Goal: Task Accomplishment & Management: Manage account settings

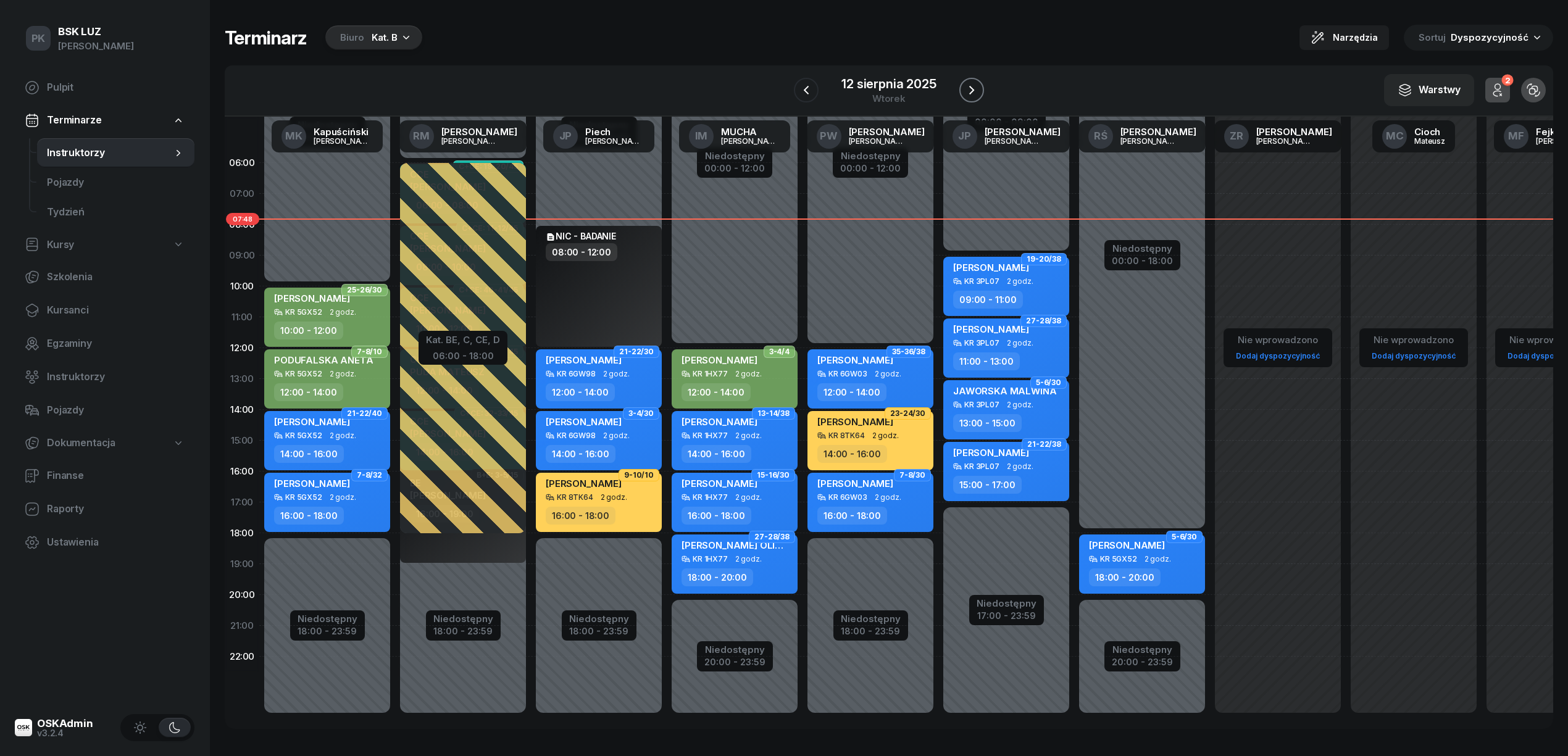
click at [971, 82] on icon "button" at bounding box center [971, 89] width 15 height 15
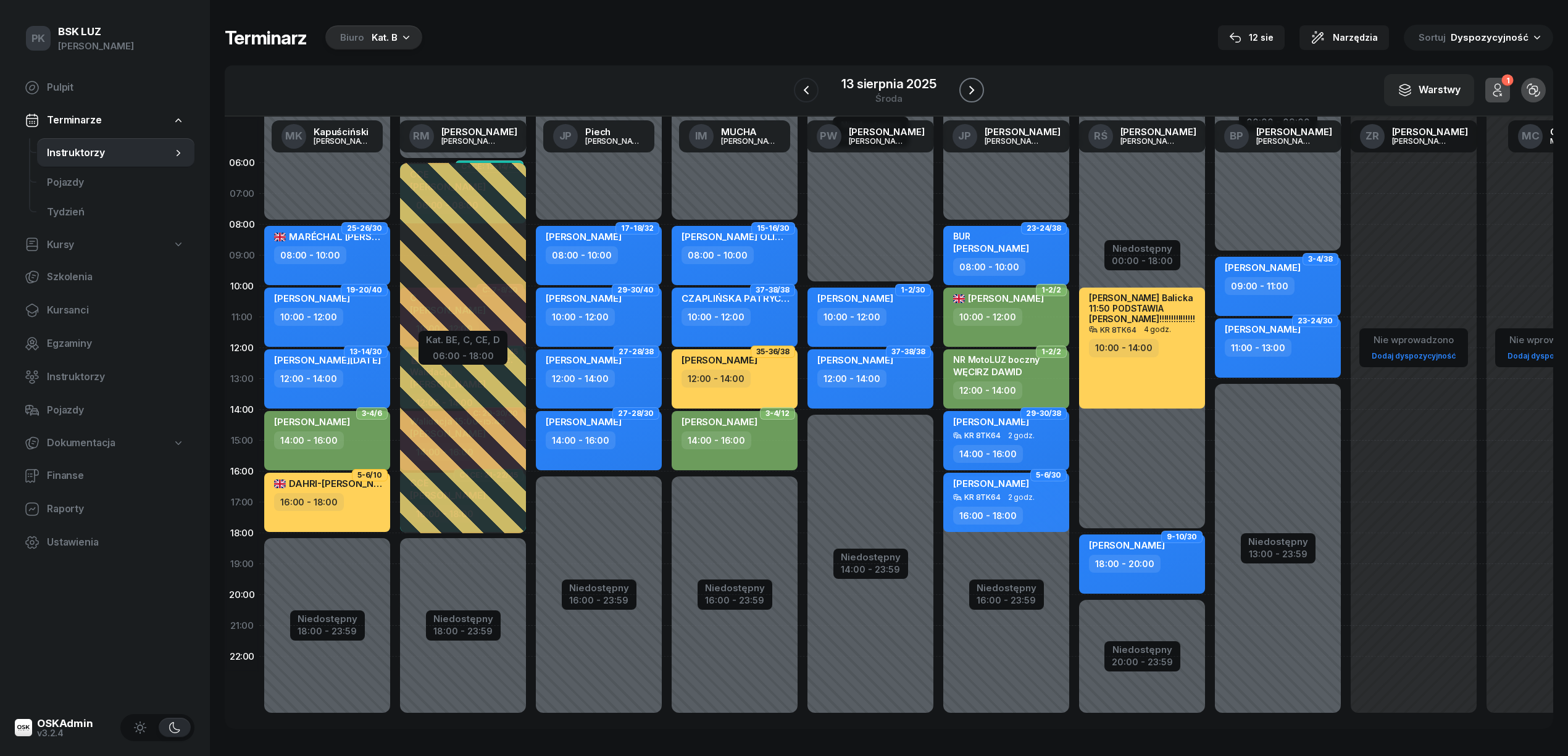
click at [971, 82] on icon "button" at bounding box center [971, 89] width 15 height 15
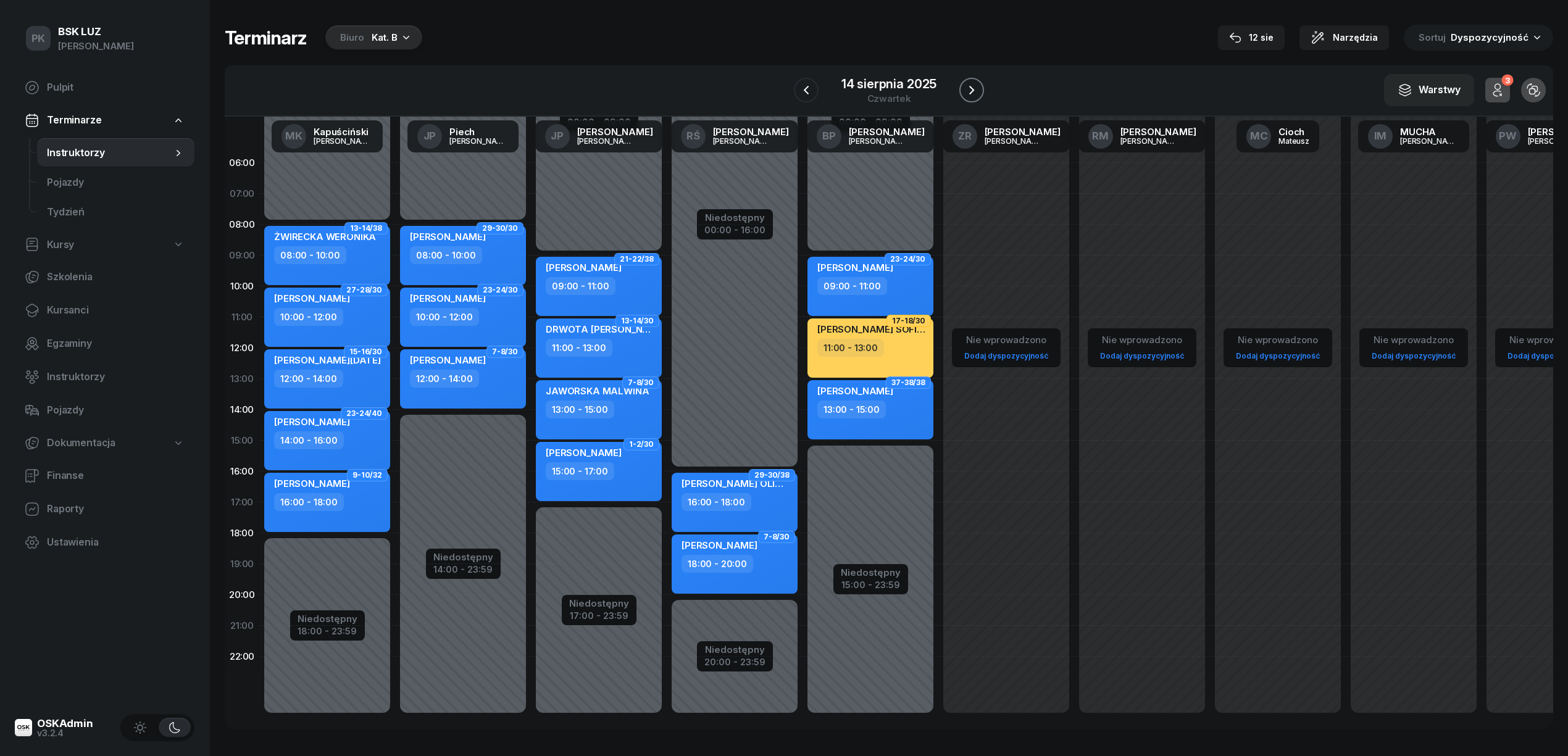
click at [969, 90] on icon "button" at bounding box center [971, 89] width 15 height 15
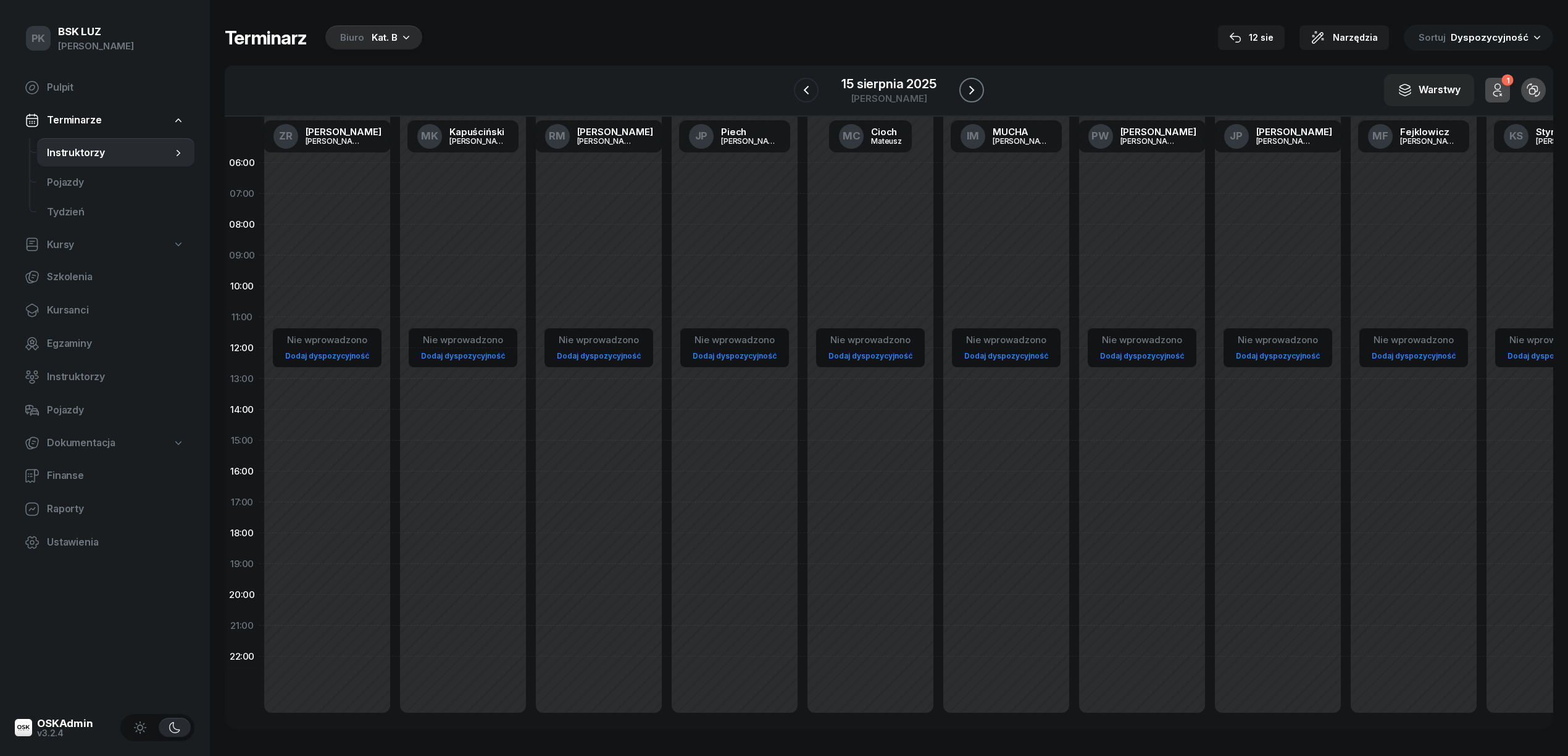
click at [983, 87] on button "button" at bounding box center [971, 90] width 25 height 25
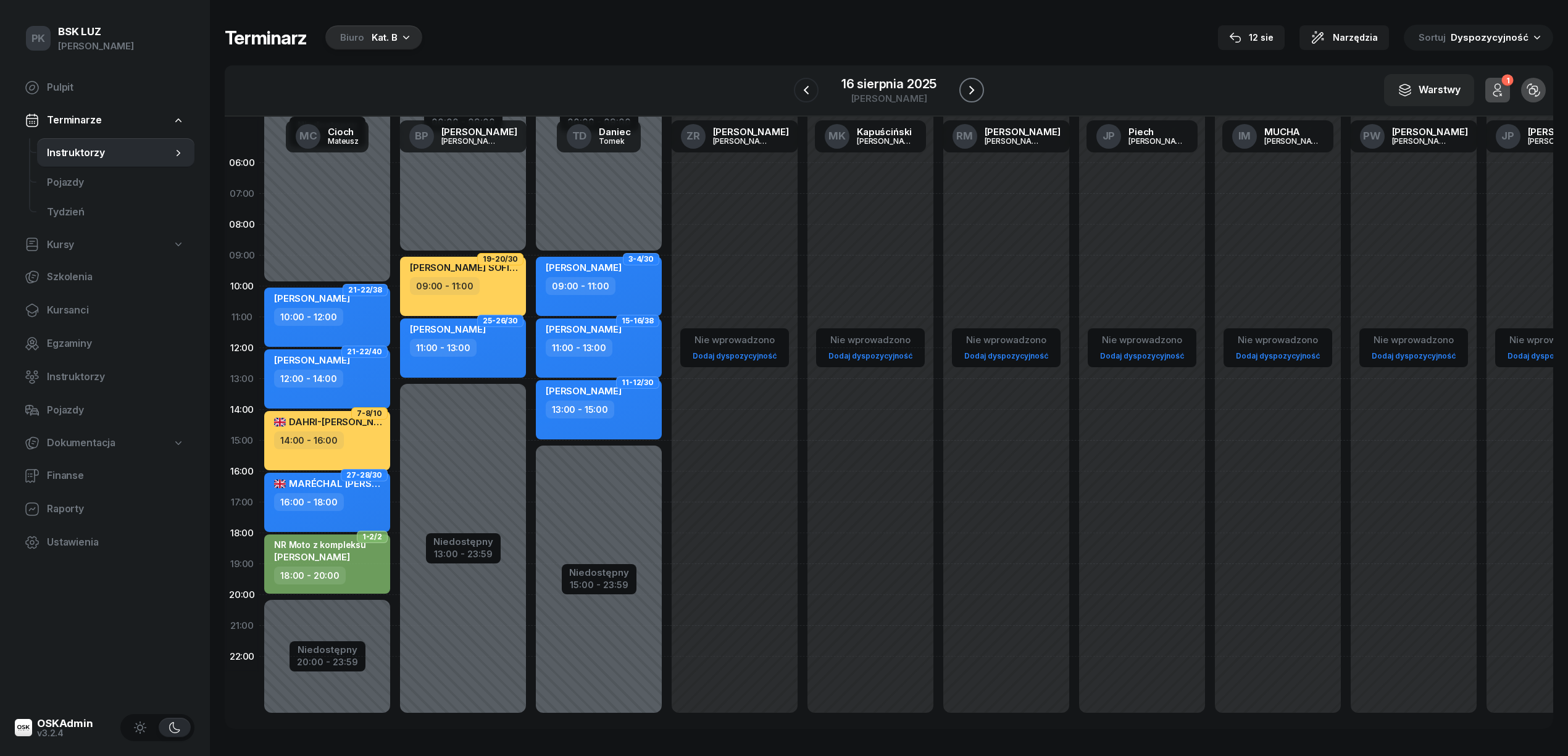
click at [967, 86] on icon "button" at bounding box center [971, 89] width 15 height 15
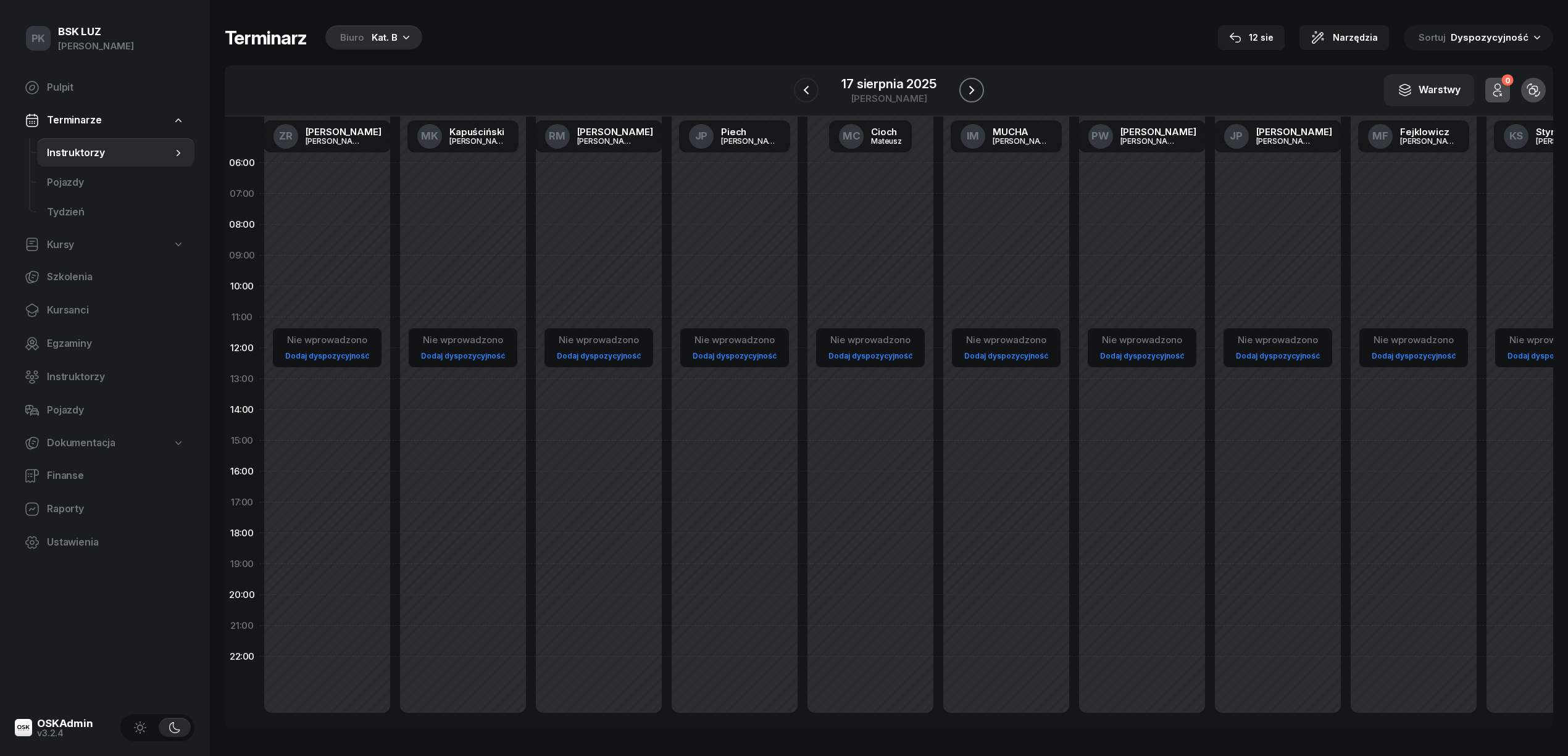
click at [967, 86] on icon "button" at bounding box center [971, 89] width 15 height 15
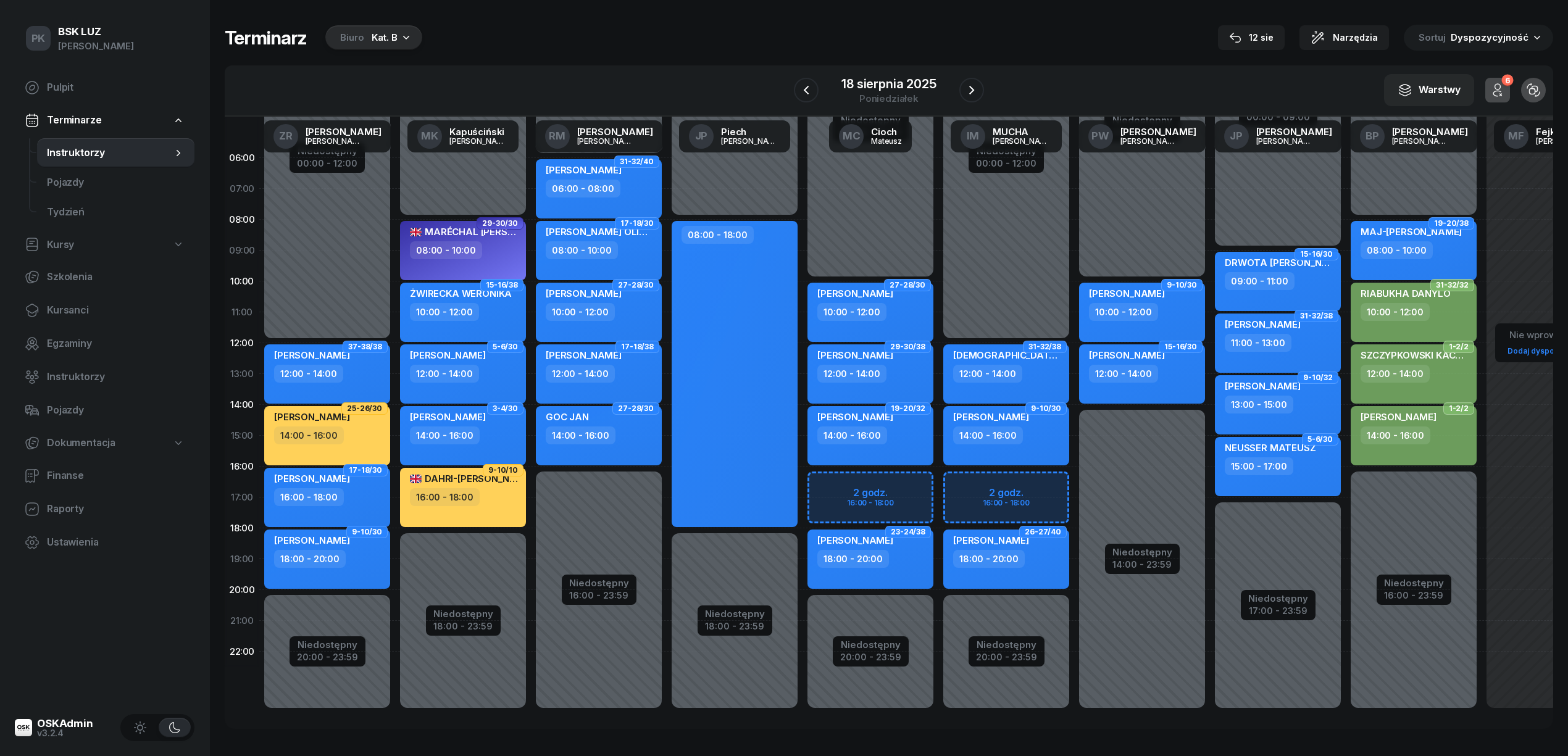
scroll to position [11, 0]
drag, startPoint x: 1174, startPoint y: 694, endPoint x: 1208, endPoint y: 696, distance: 34.1
click at [1232, 688] on div "Niedostępny 00:00 - 12:00 Niedostępny 20:00 - 23:59 37-38/38 [PERSON_NAME] 12:0…" at bounding box center [1278, 404] width 2037 height 586
click at [1210, 446] on div "Niedostępny 00:00 - 10:00 Niedostępny 14:00 - 23:59 9-10/30 [PERSON_NAME] 10:00…" at bounding box center [1278, 436] width 136 height 586
select select "15"
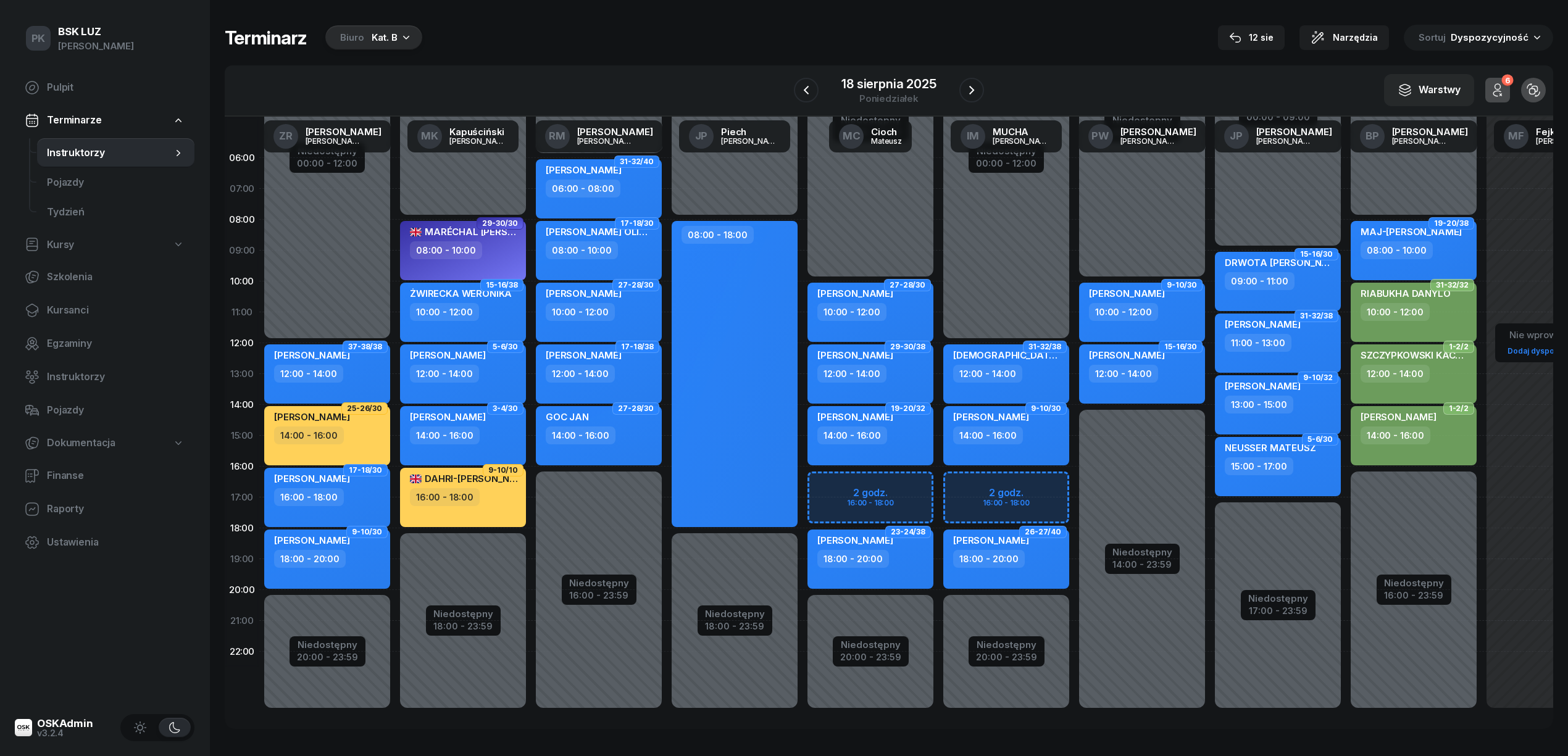
select select "17"
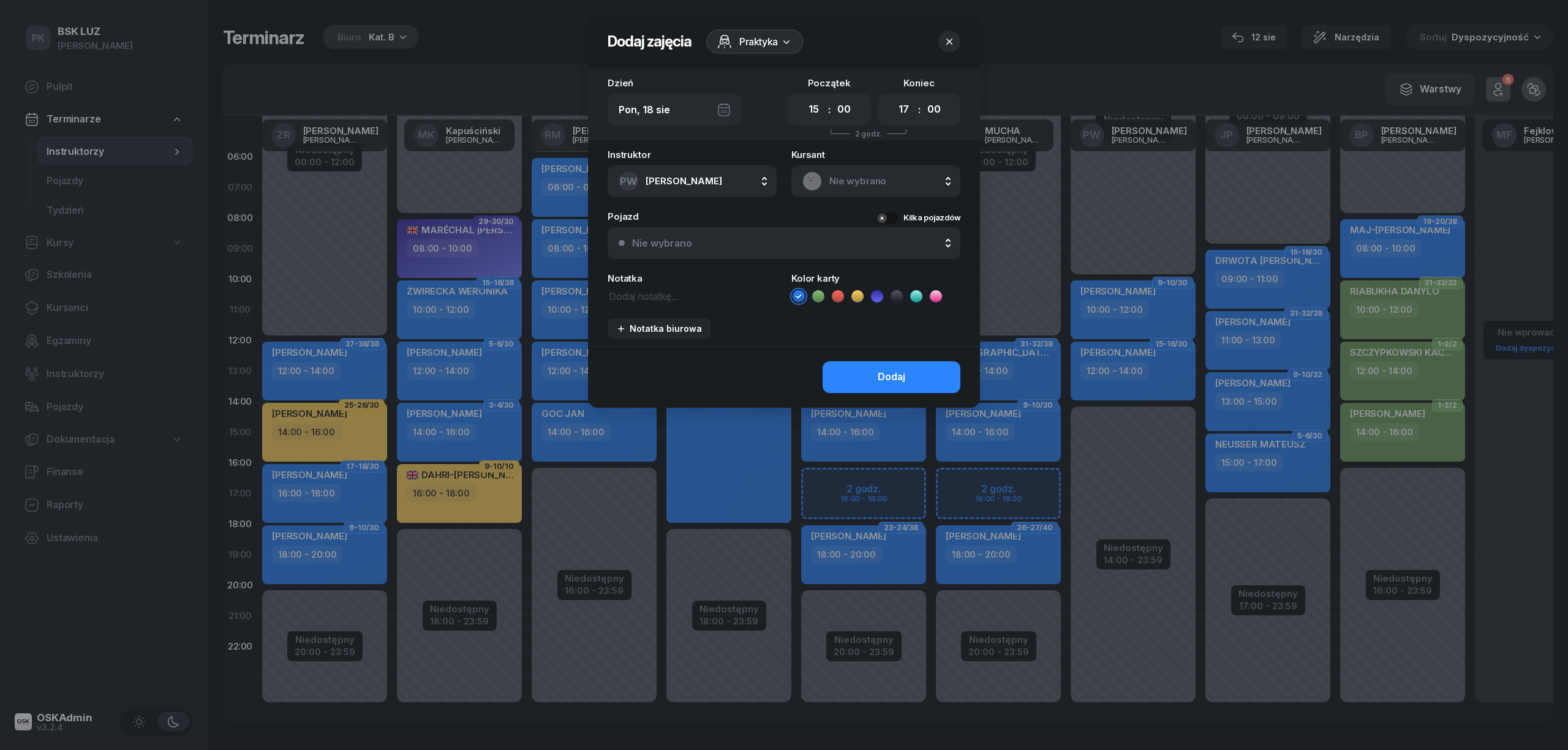
click at [1123, 445] on div at bounding box center [784, 375] width 1568 height 750
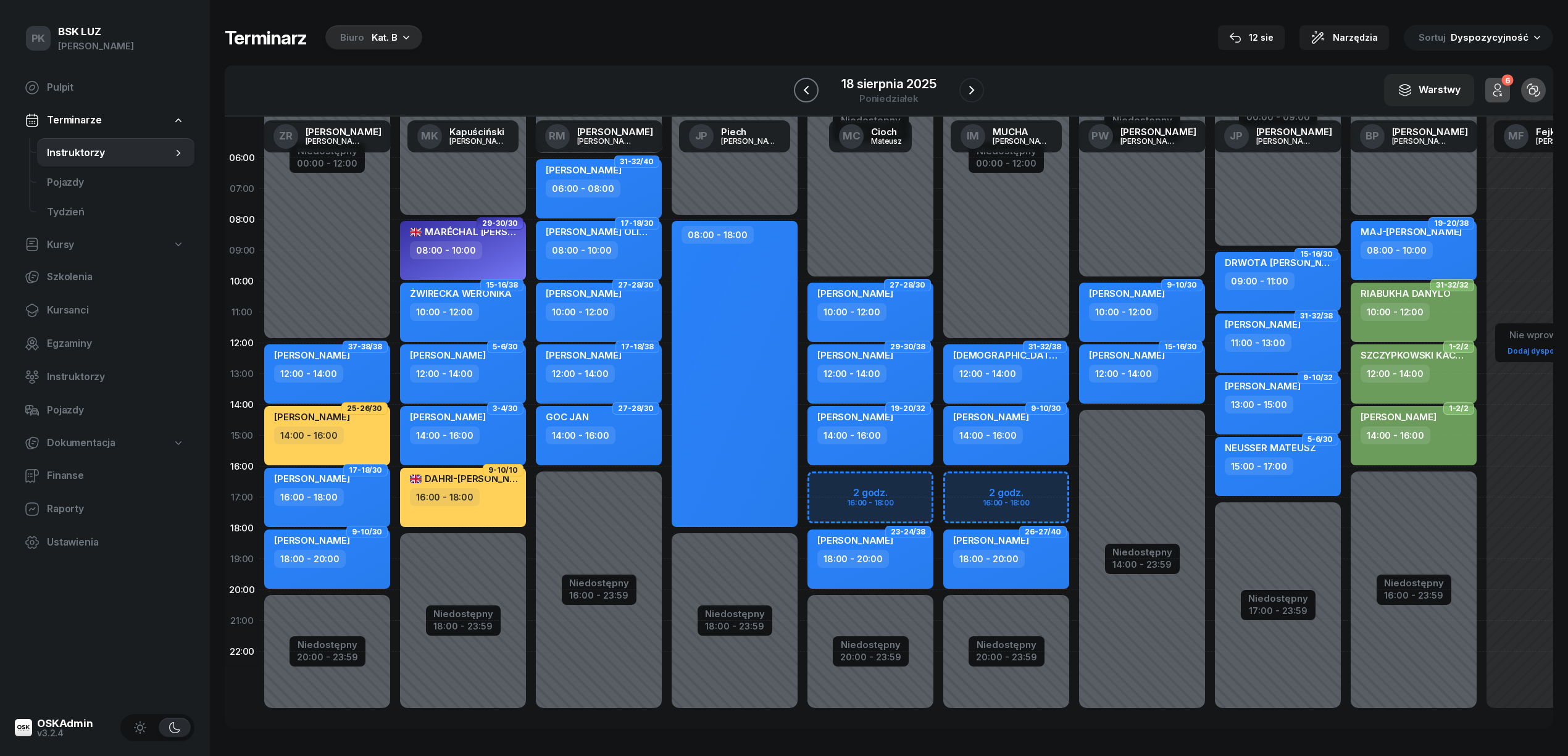
click at [804, 96] on icon "button" at bounding box center [805, 89] width 15 height 15
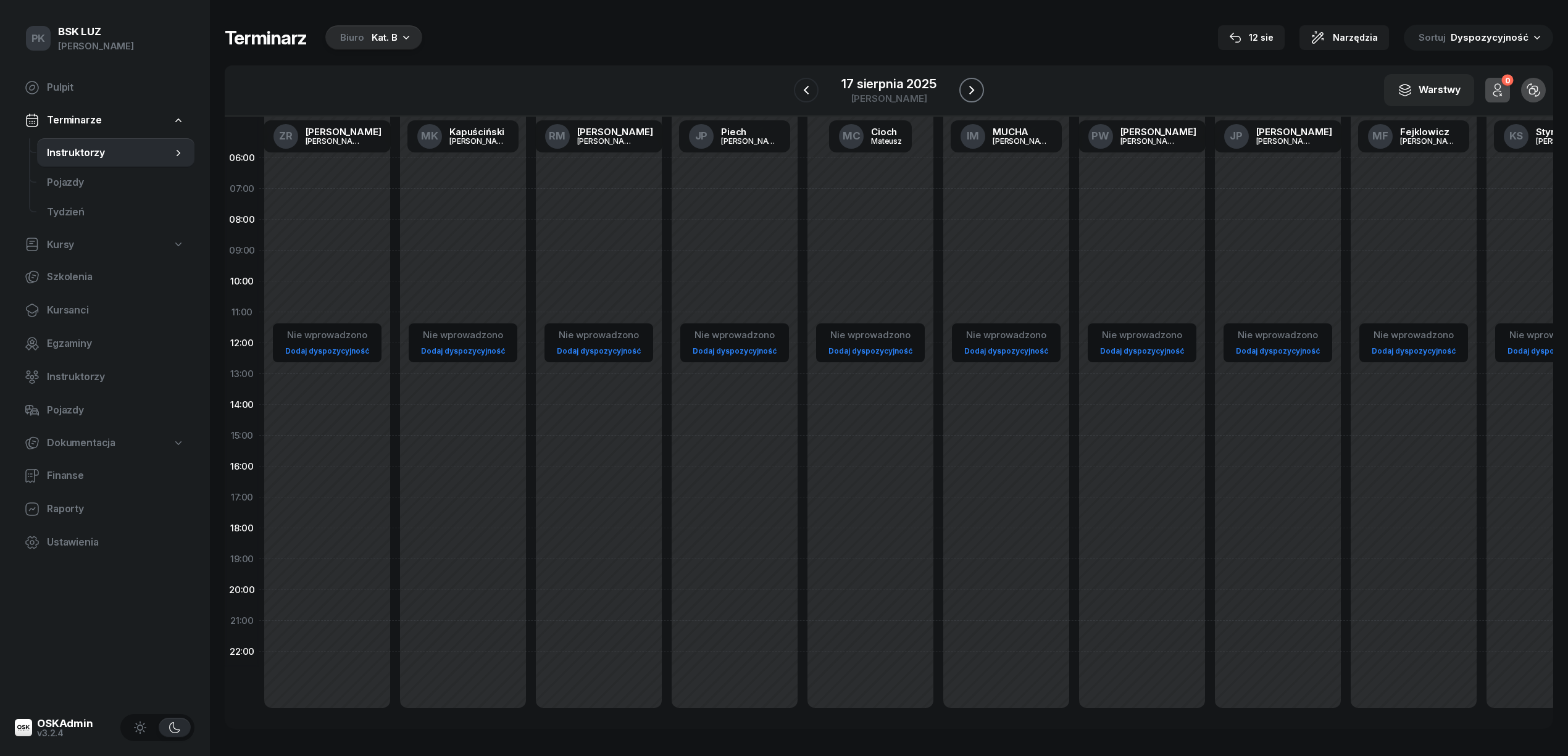
click at [974, 88] on icon "button" at bounding box center [971, 89] width 15 height 15
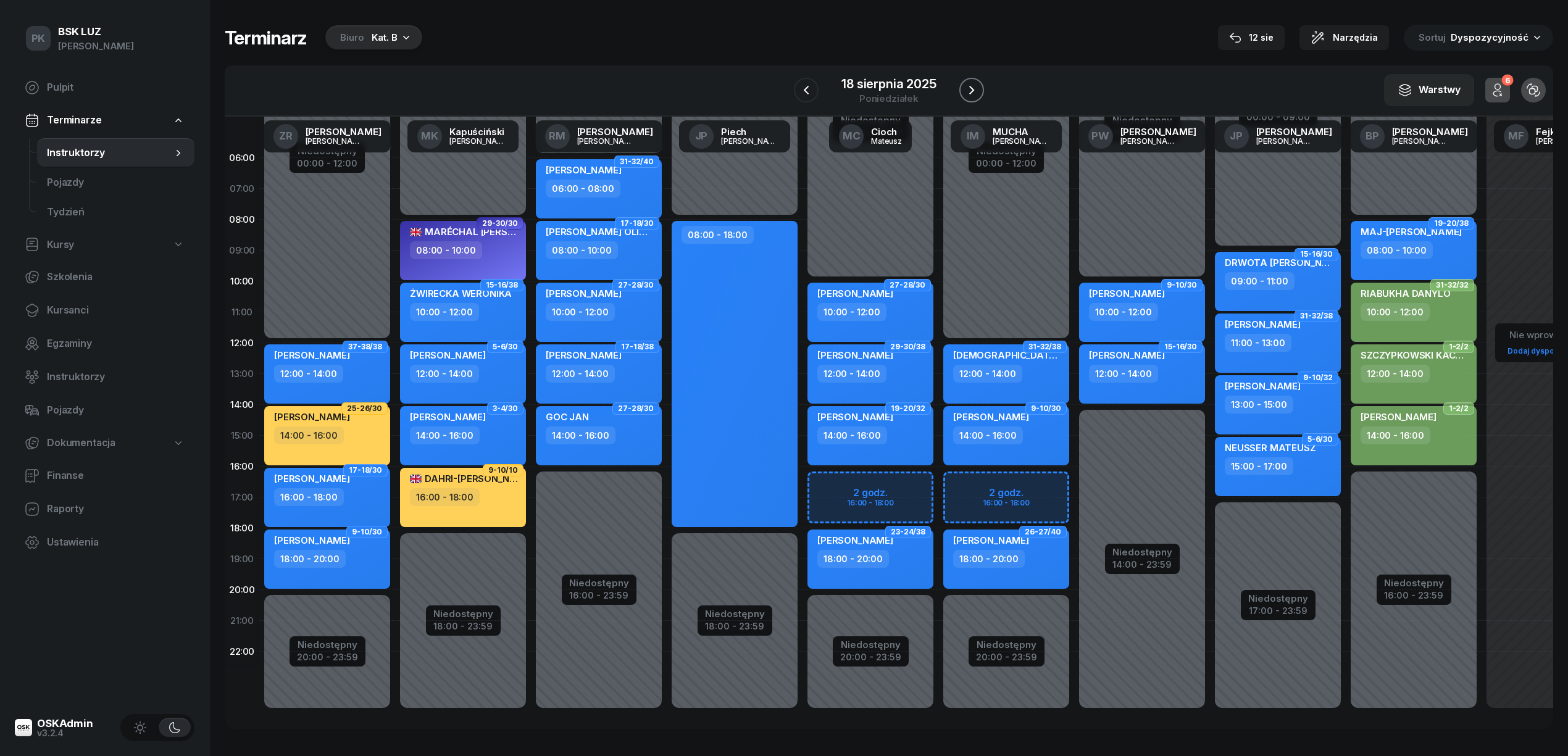
click at [974, 88] on icon "button" at bounding box center [971, 89] width 15 height 15
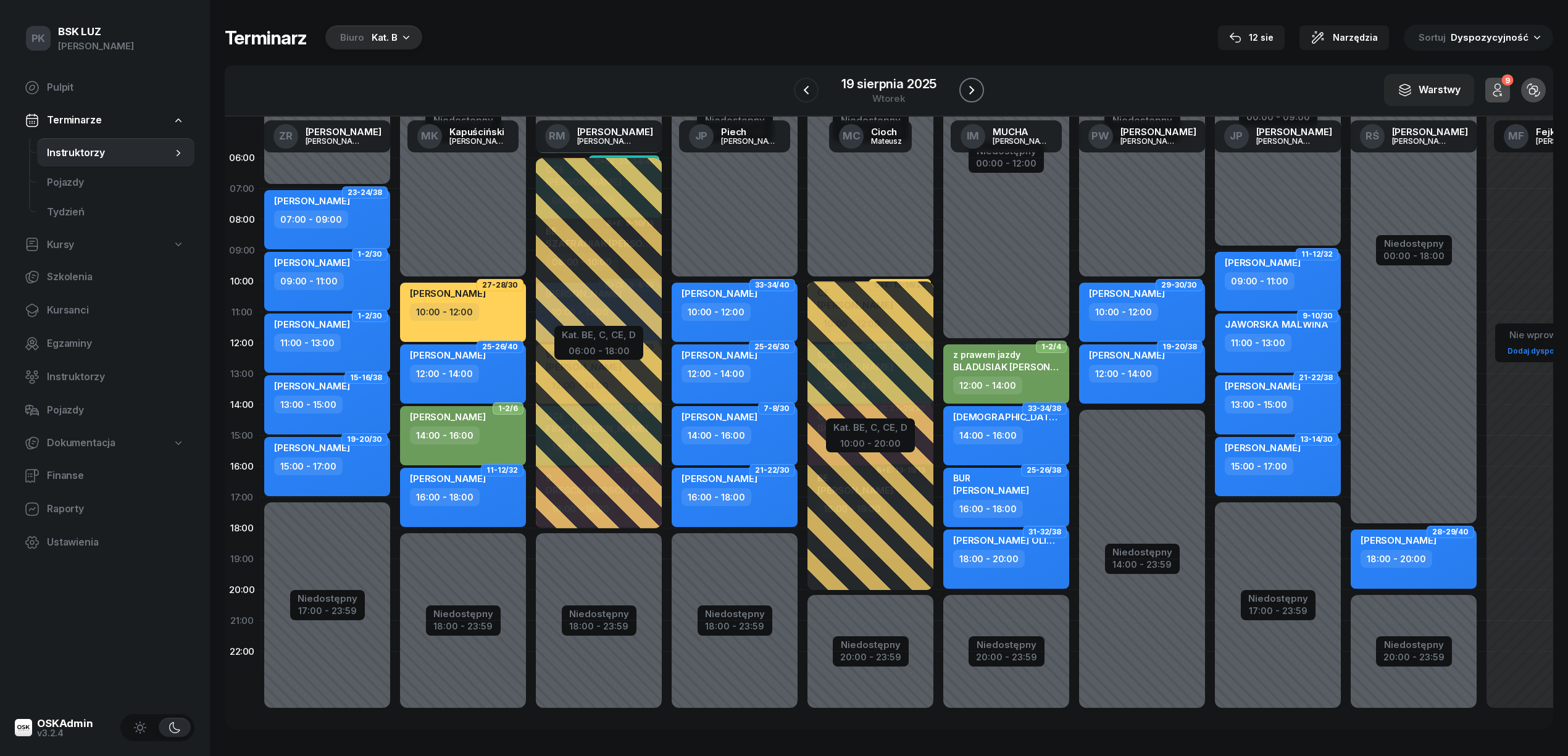
click at [974, 88] on icon "button" at bounding box center [971, 89] width 15 height 15
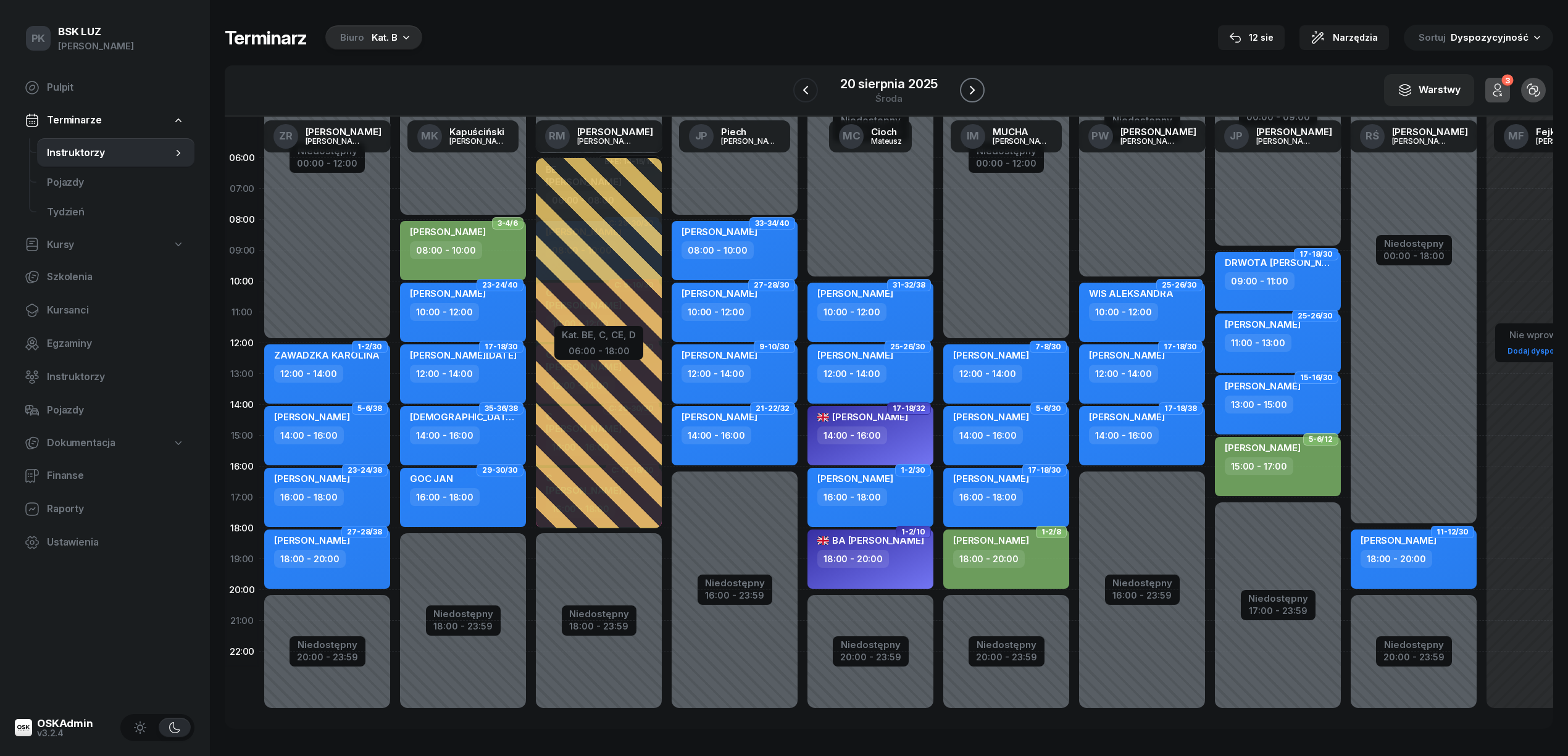
click at [974, 88] on icon "button" at bounding box center [972, 89] width 15 height 15
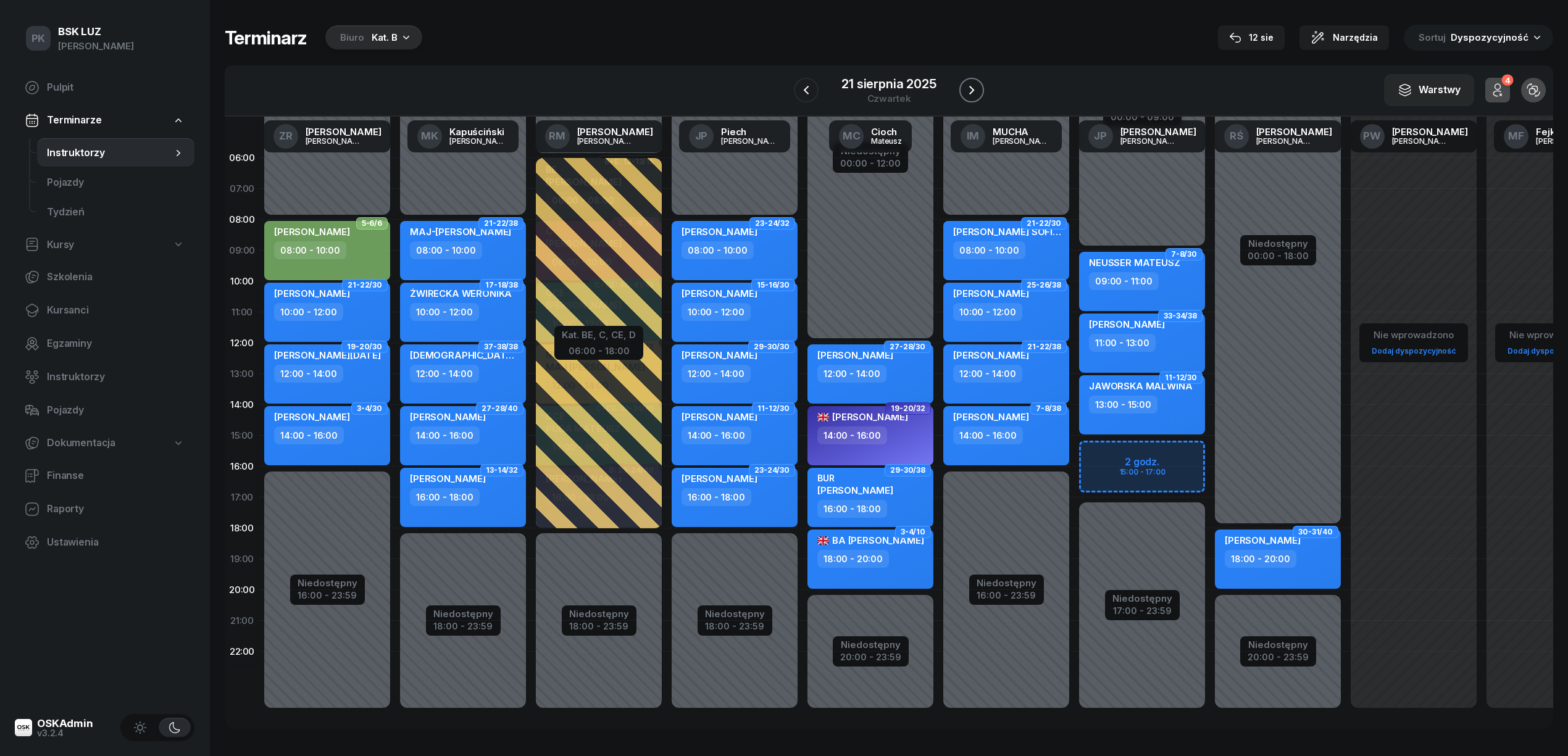
click at [974, 88] on icon "button" at bounding box center [971, 89] width 15 height 15
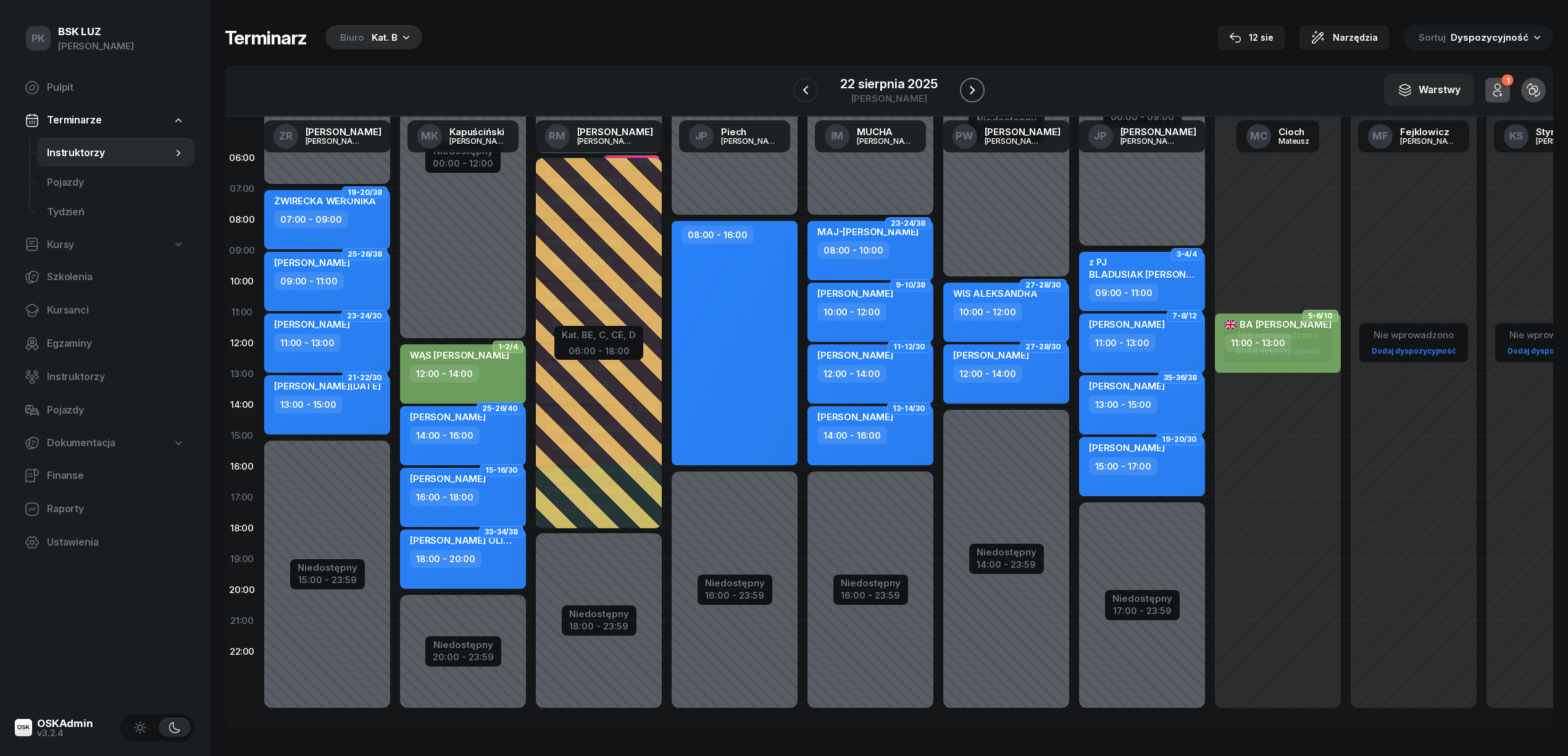
click at [974, 88] on icon "button" at bounding box center [972, 89] width 15 height 15
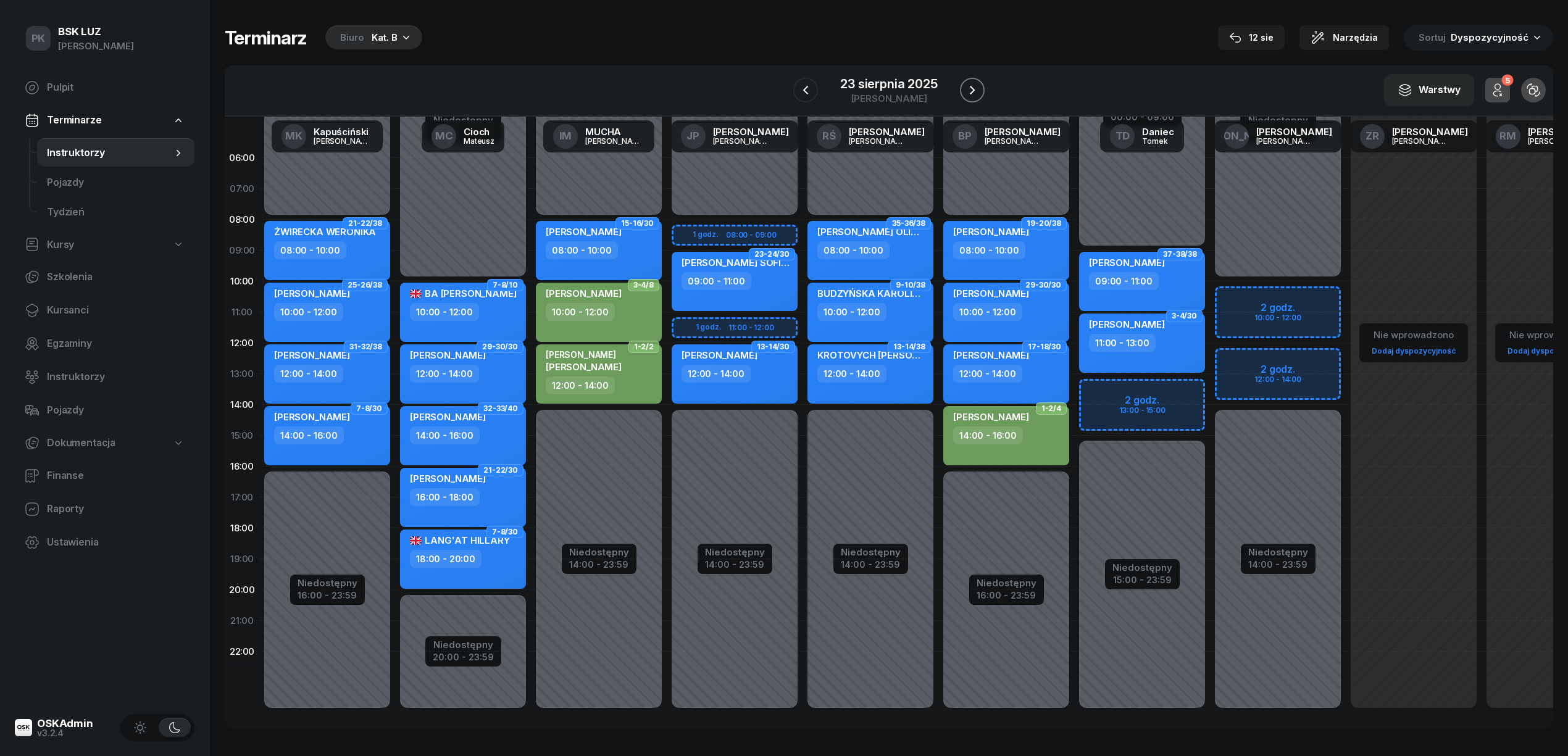
click at [976, 94] on icon "button" at bounding box center [972, 89] width 15 height 15
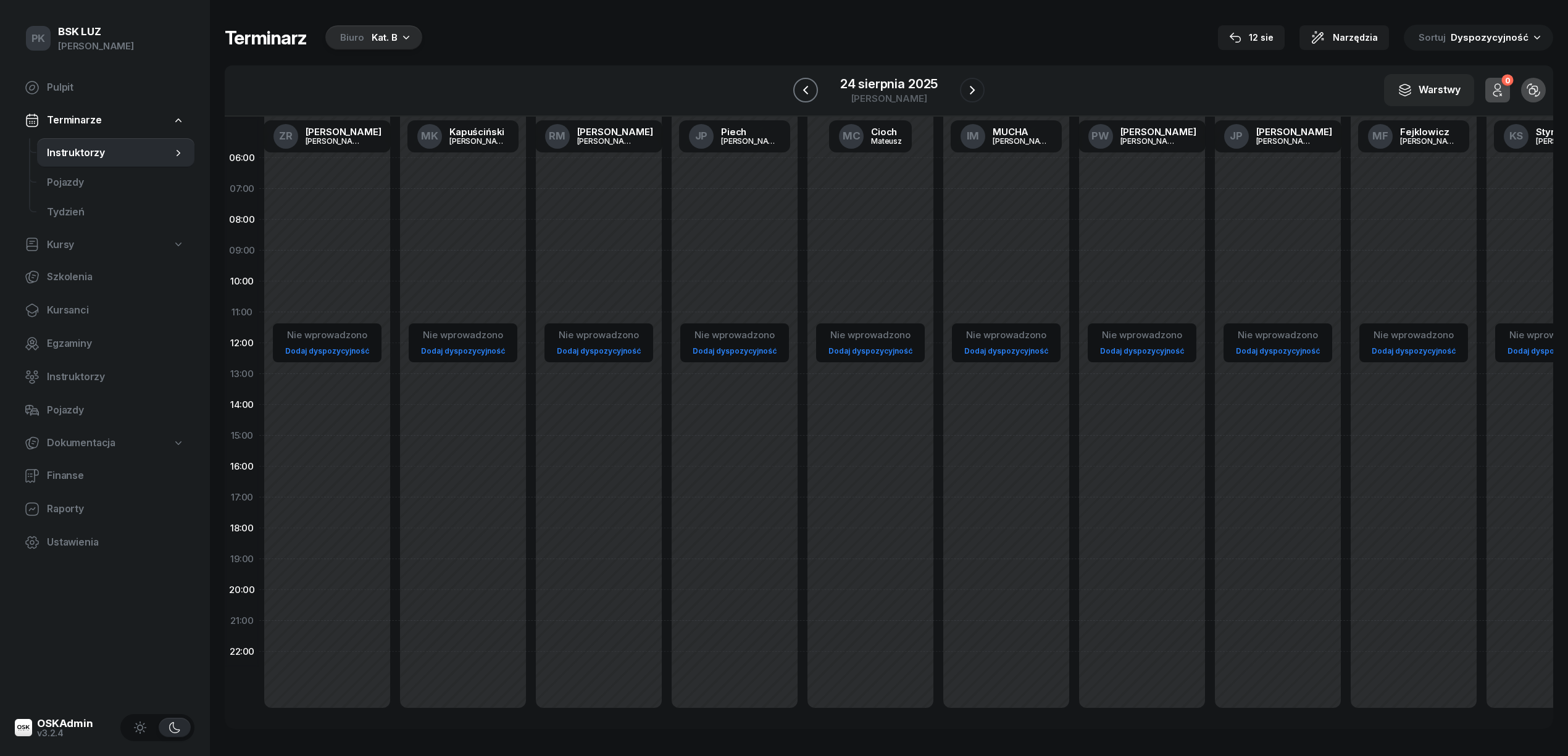
click at [798, 89] on icon "button" at bounding box center [805, 89] width 15 height 15
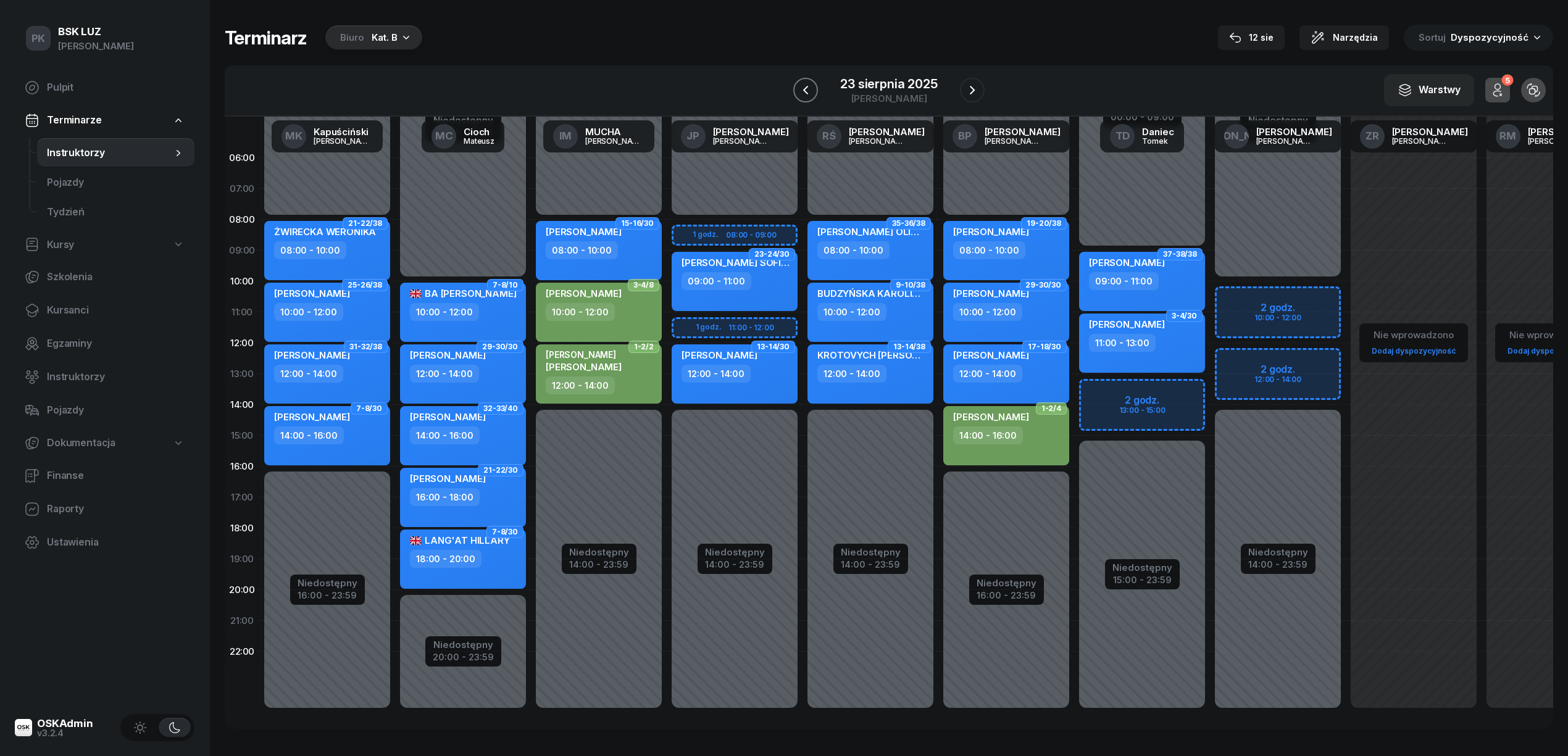
click at [798, 89] on button "button" at bounding box center [805, 90] width 25 height 25
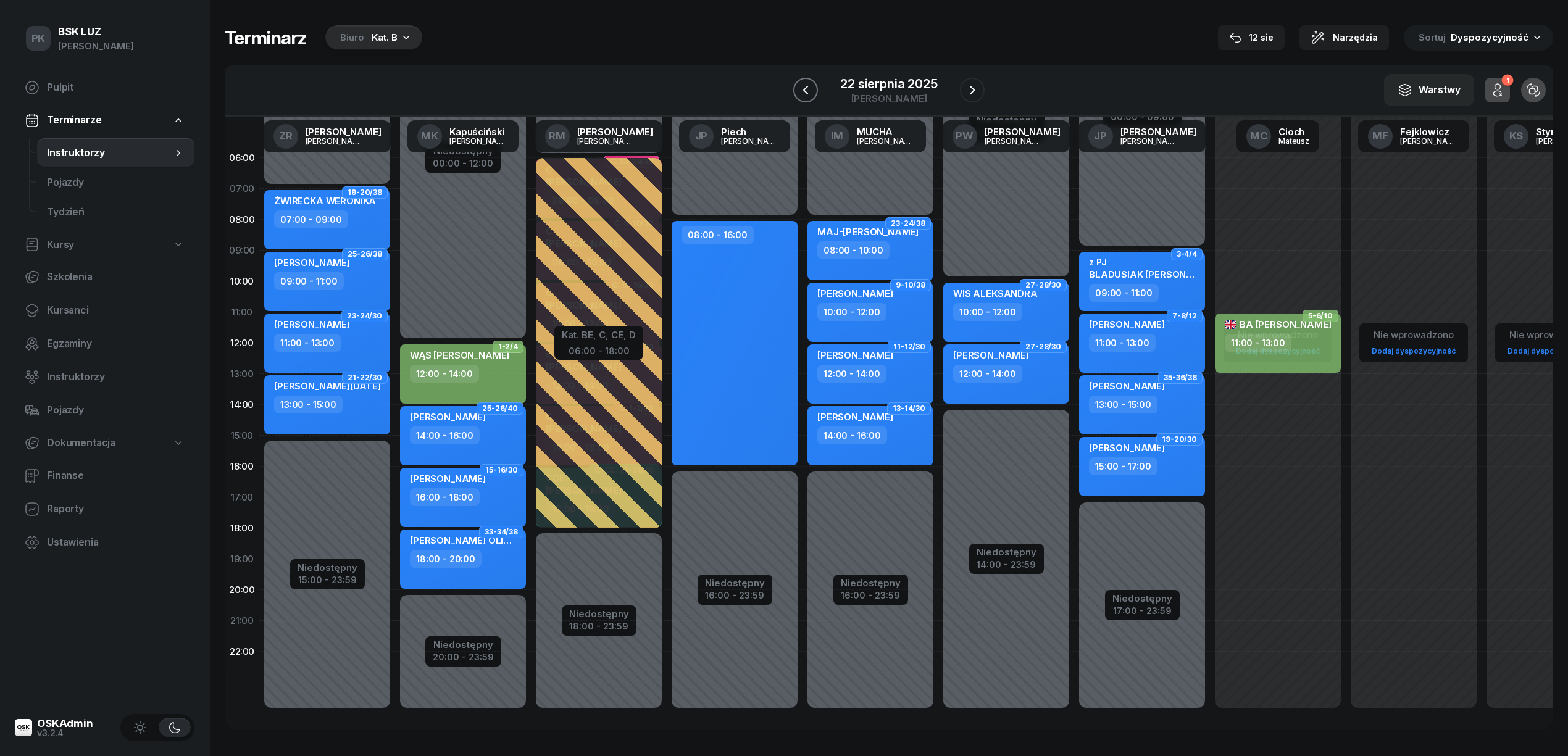
click at [798, 89] on button "button" at bounding box center [805, 90] width 25 height 25
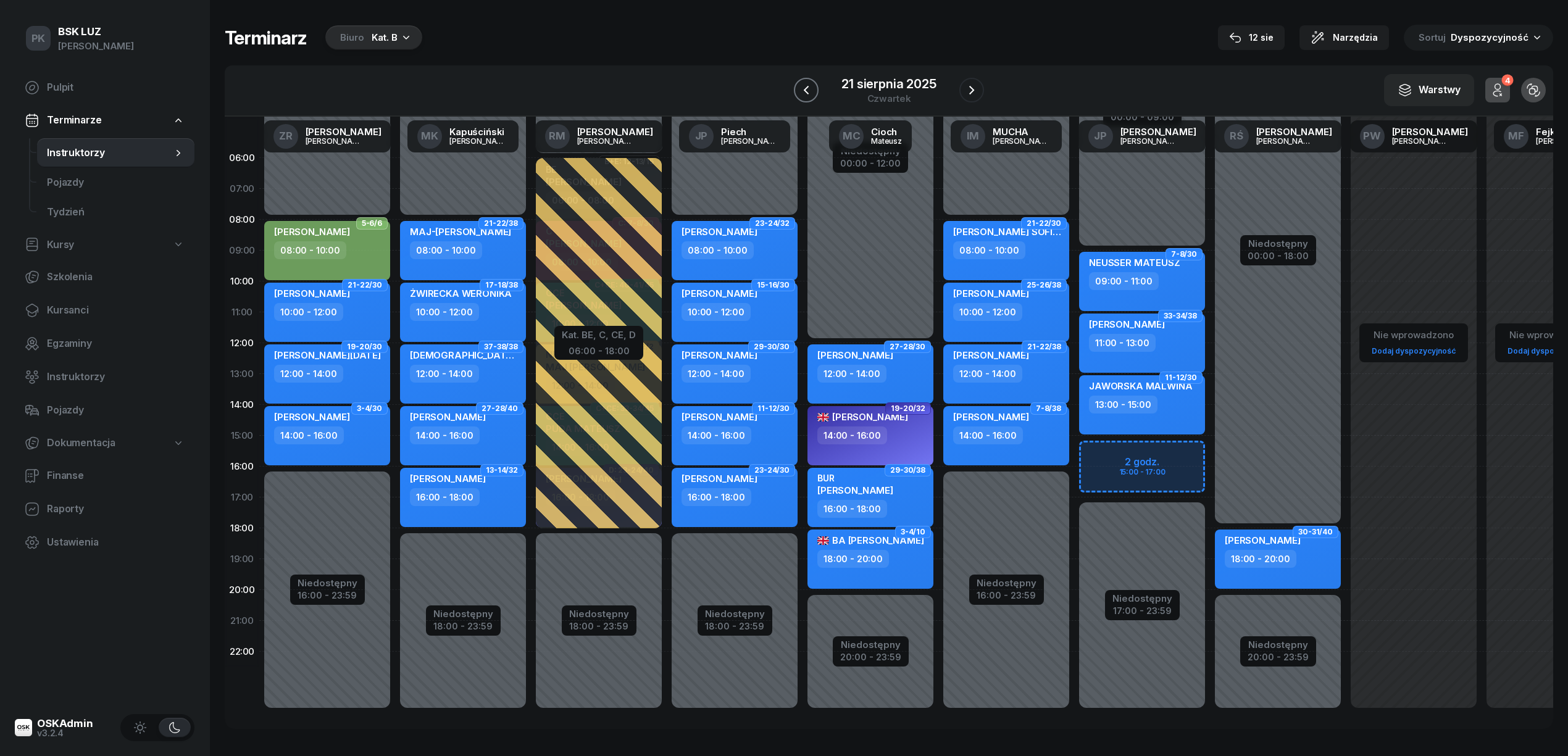
click at [798, 89] on button "button" at bounding box center [806, 90] width 25 height 25
click at [798, 89] on icon "button" at bounding box center [805, 89] width 15 height 15
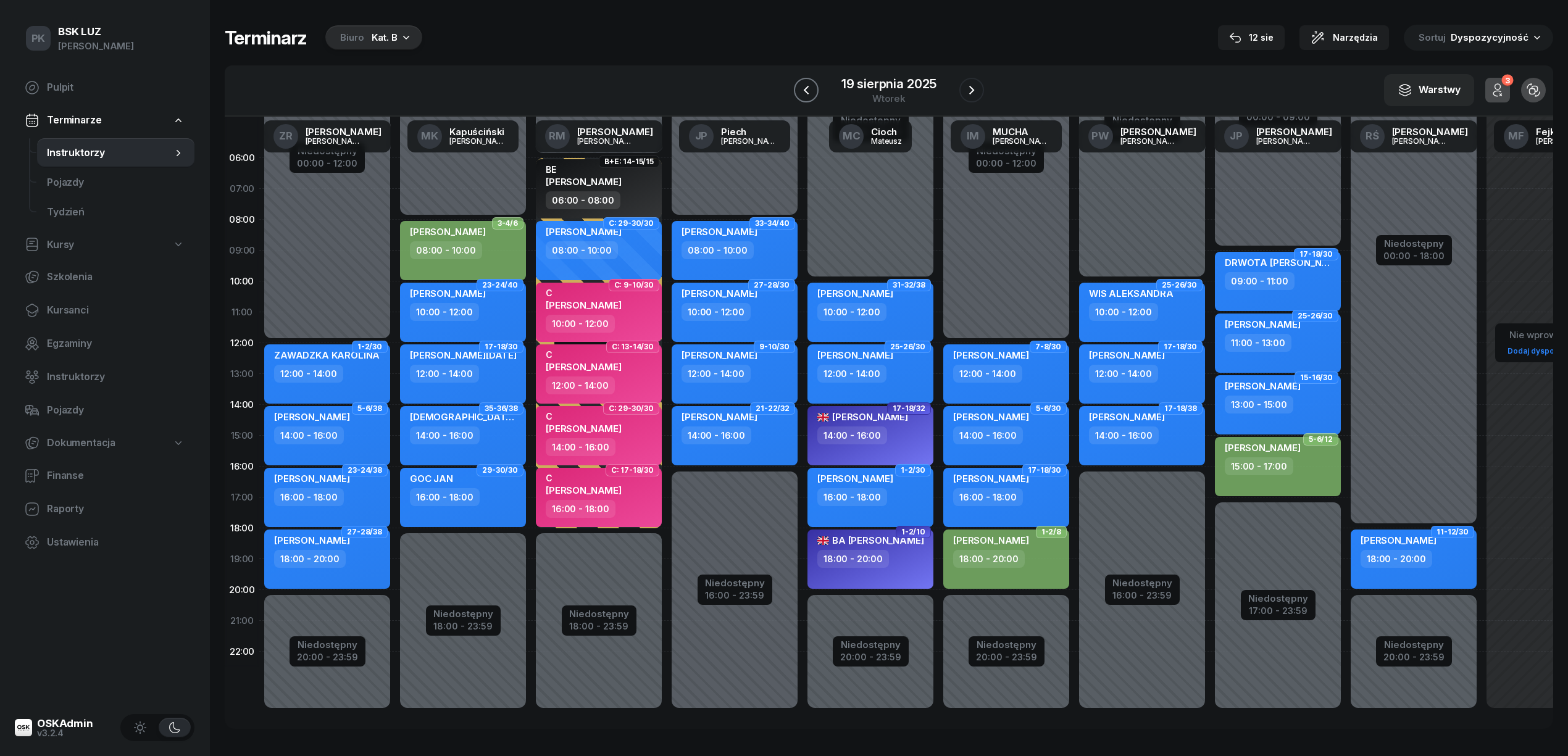
click at [798, 89] on button "button" at bounding box center [806, 90] width 25 height 25
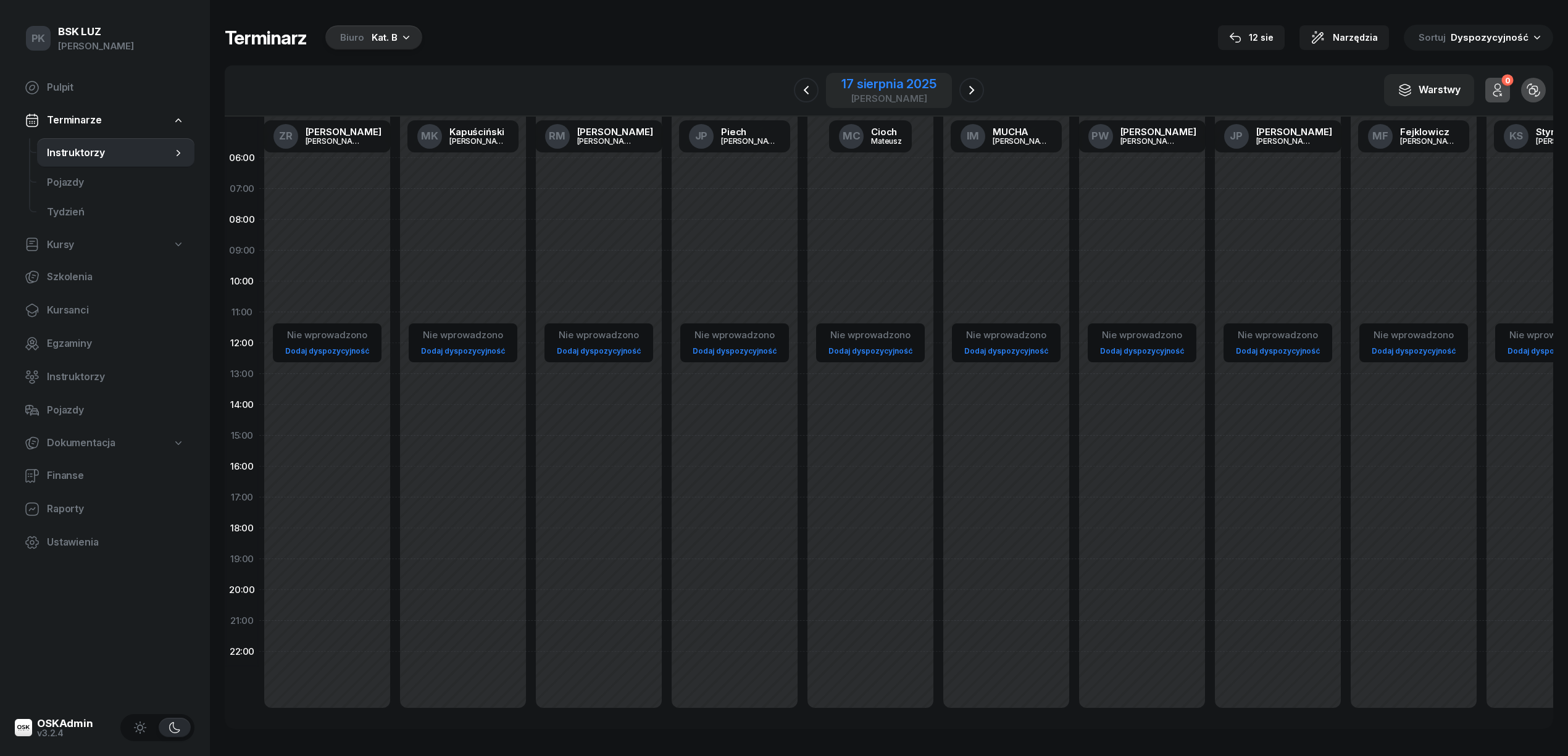
click at [892, 82] on div "17 sierpnia 2025" at bounding box center [889, 84] width 95 height 12
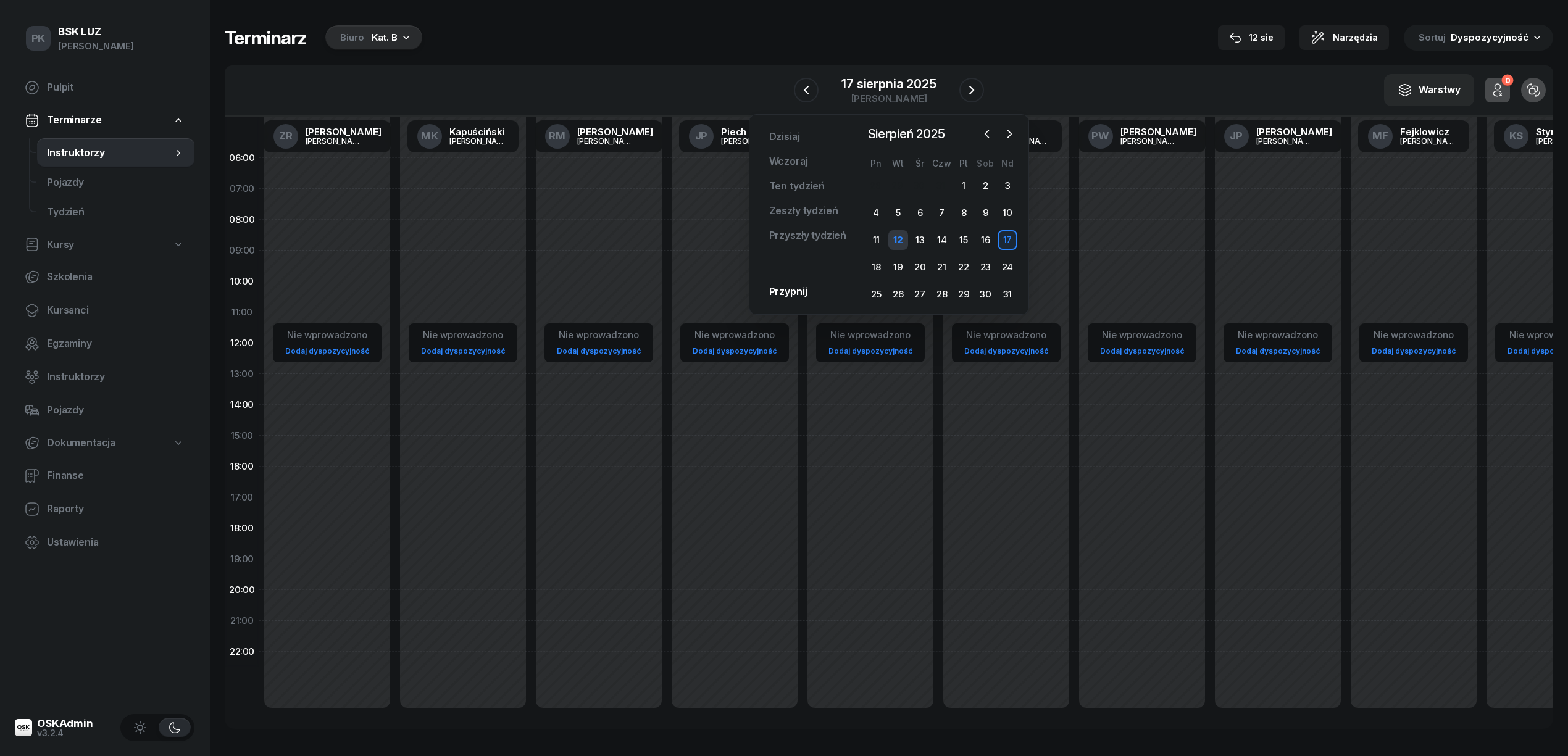
click at [896, 236] on div "12" at bounding box center [898, 239] width 20 height 20
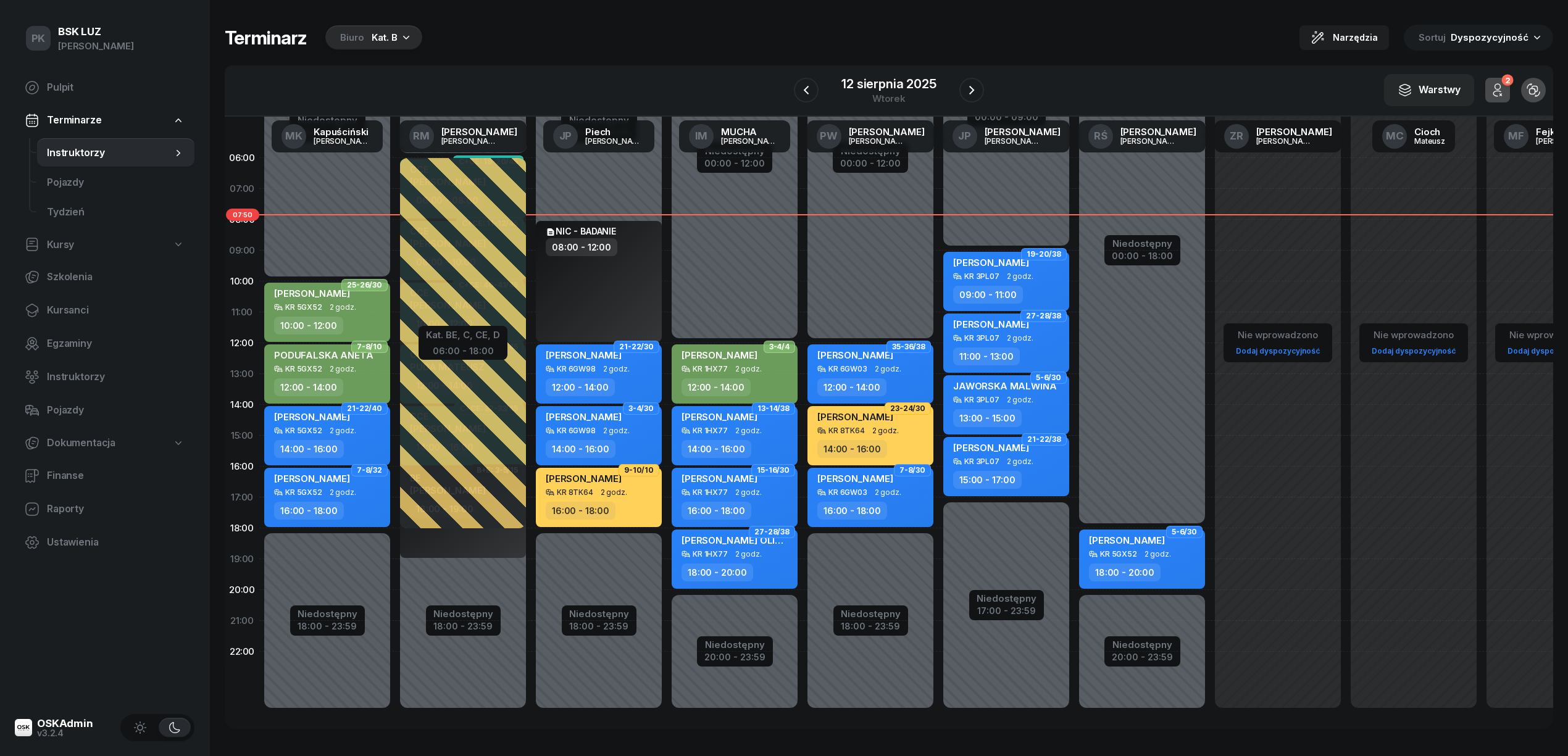
click at [969, 69] on div "W Wybierz AK [PERSON_NAME] [PERSON_NAME] [PERSON_NAME] [PERSON_NAME] [PERSON_NA…" at bounding box center [889, 91] width 1328 height 51
click at [966, 84] on icon "button" at bounding box center [971, 89] width 15 height 15
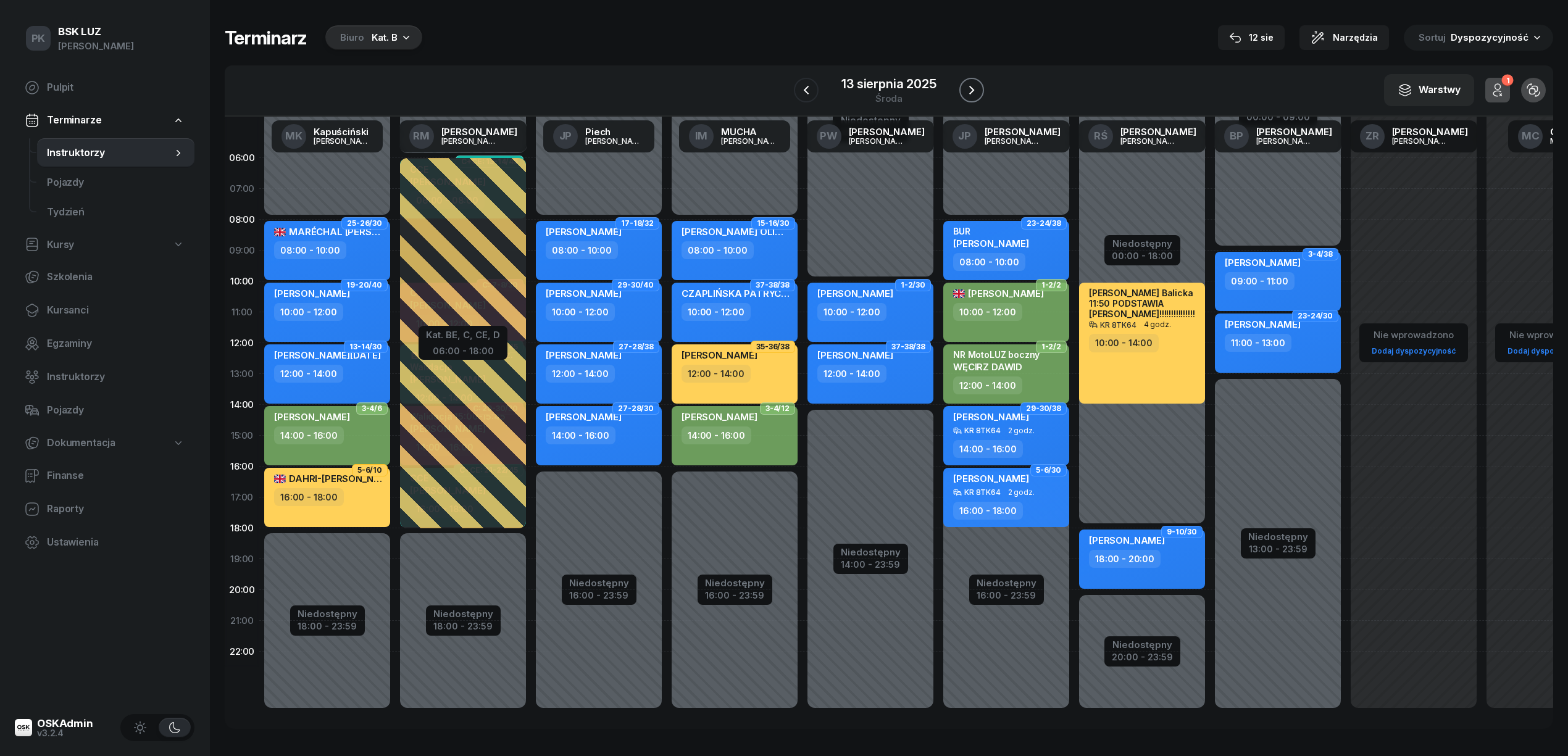
click at [966, 86] on icon "button" at bounding box center [971, 89] width 15 height 15
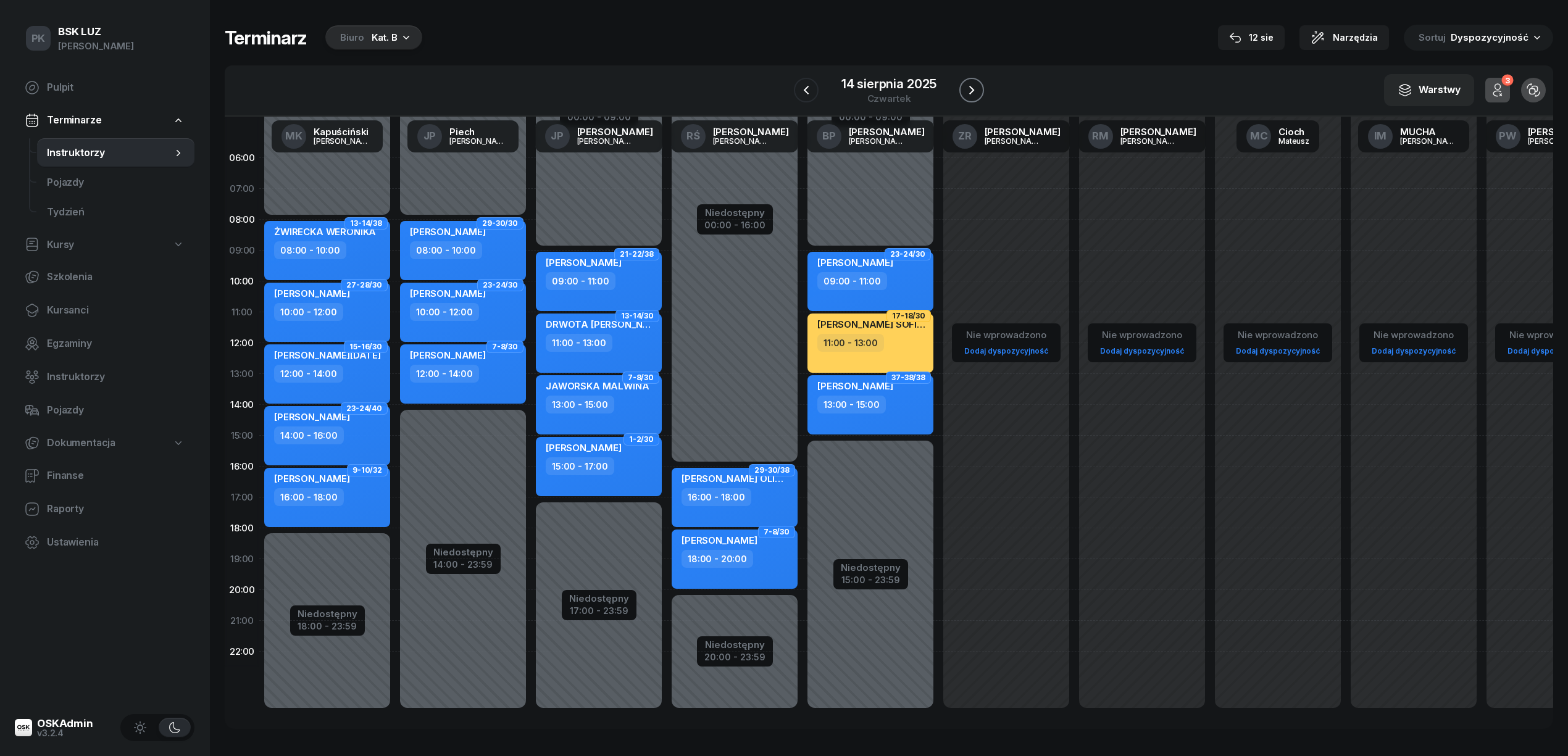
click at [966, 86] on icon "button" at bounding box center [971, 89] width 15 height 15
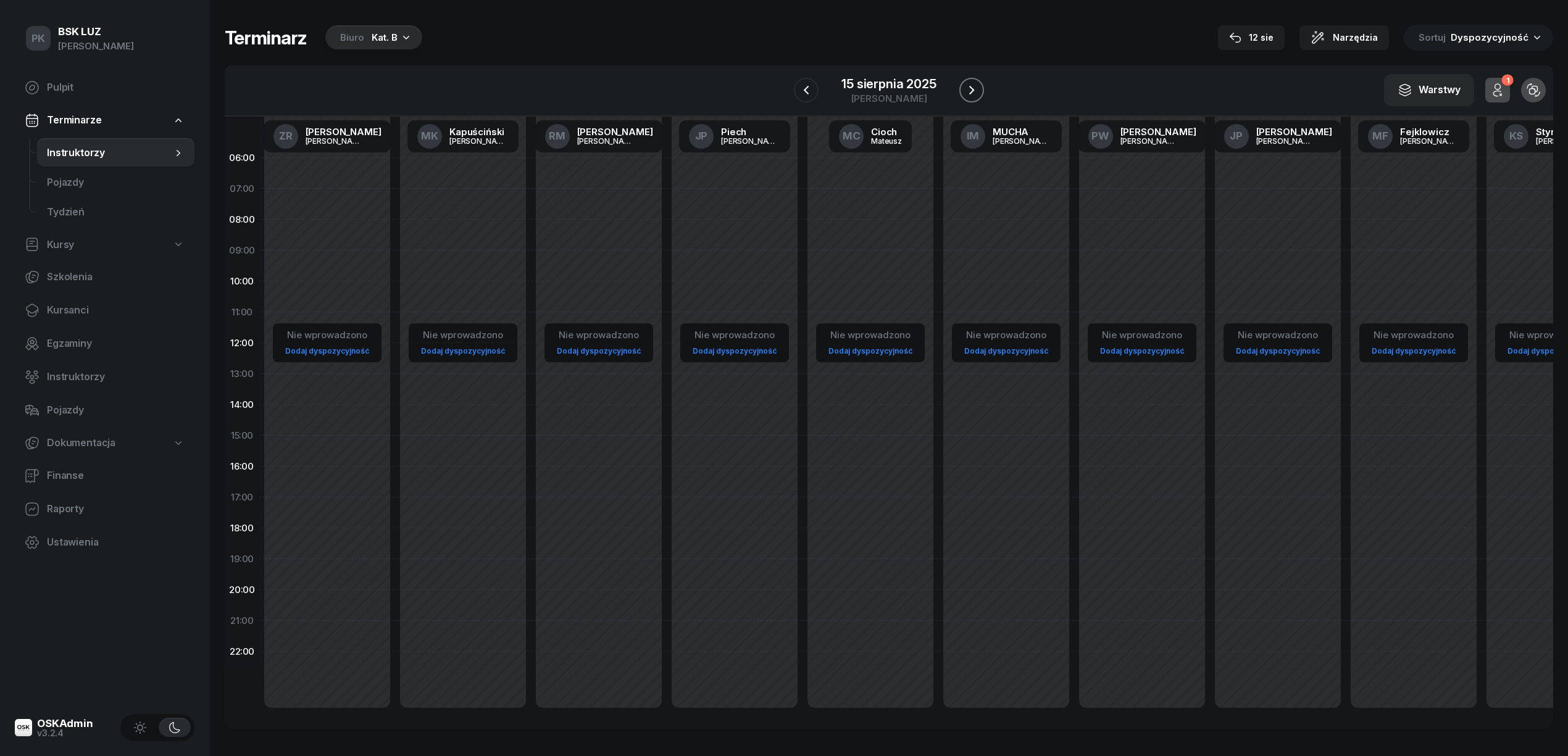
click at [966, 86] on icon "button" at bounding box center [971, 89] width 15 height 15
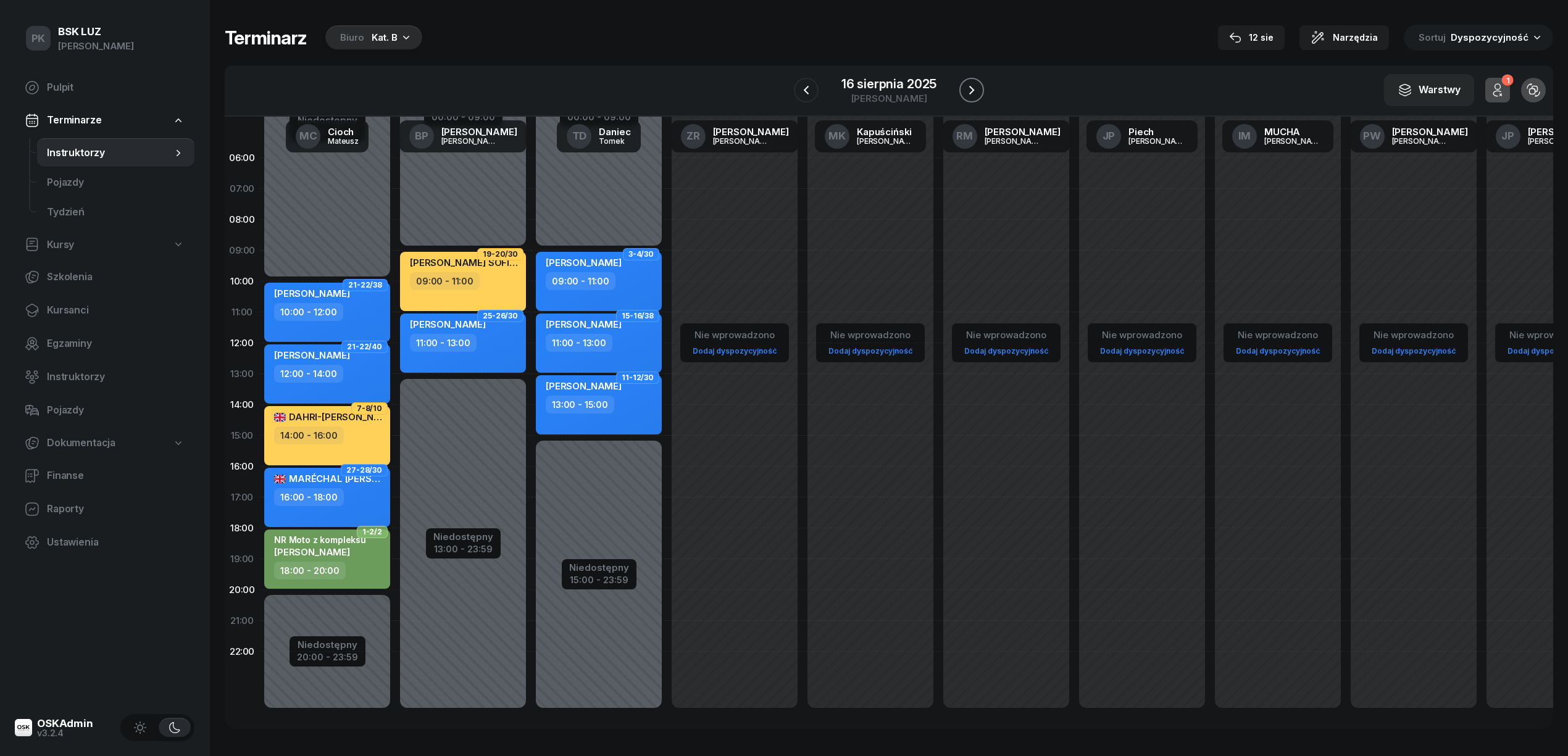
click at [966, 86] on icon "button" at bounding box center [971, 89] width 15 height 15
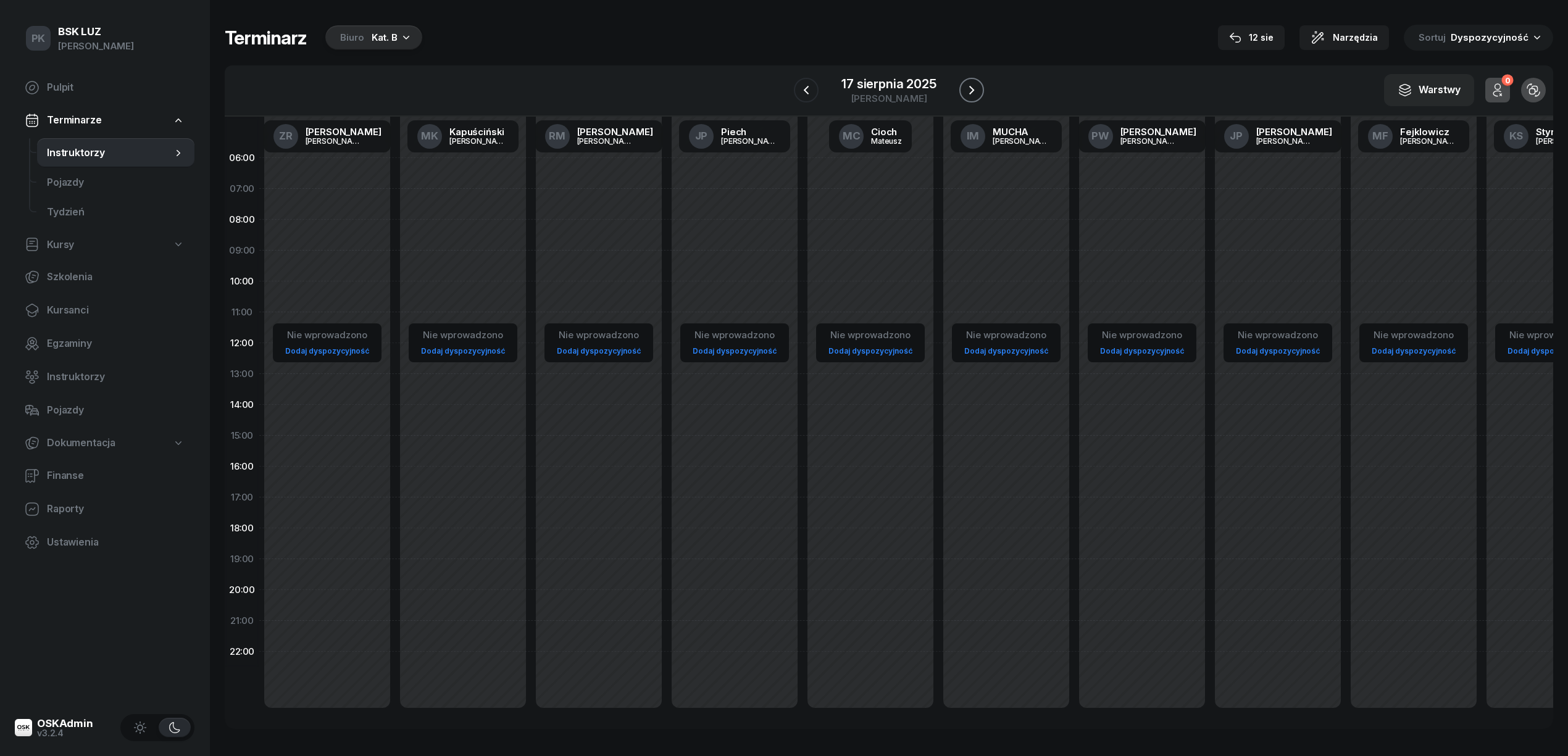
click at [966, 86] on icon "button" at bounding box center [971, 89] width 15 height 15
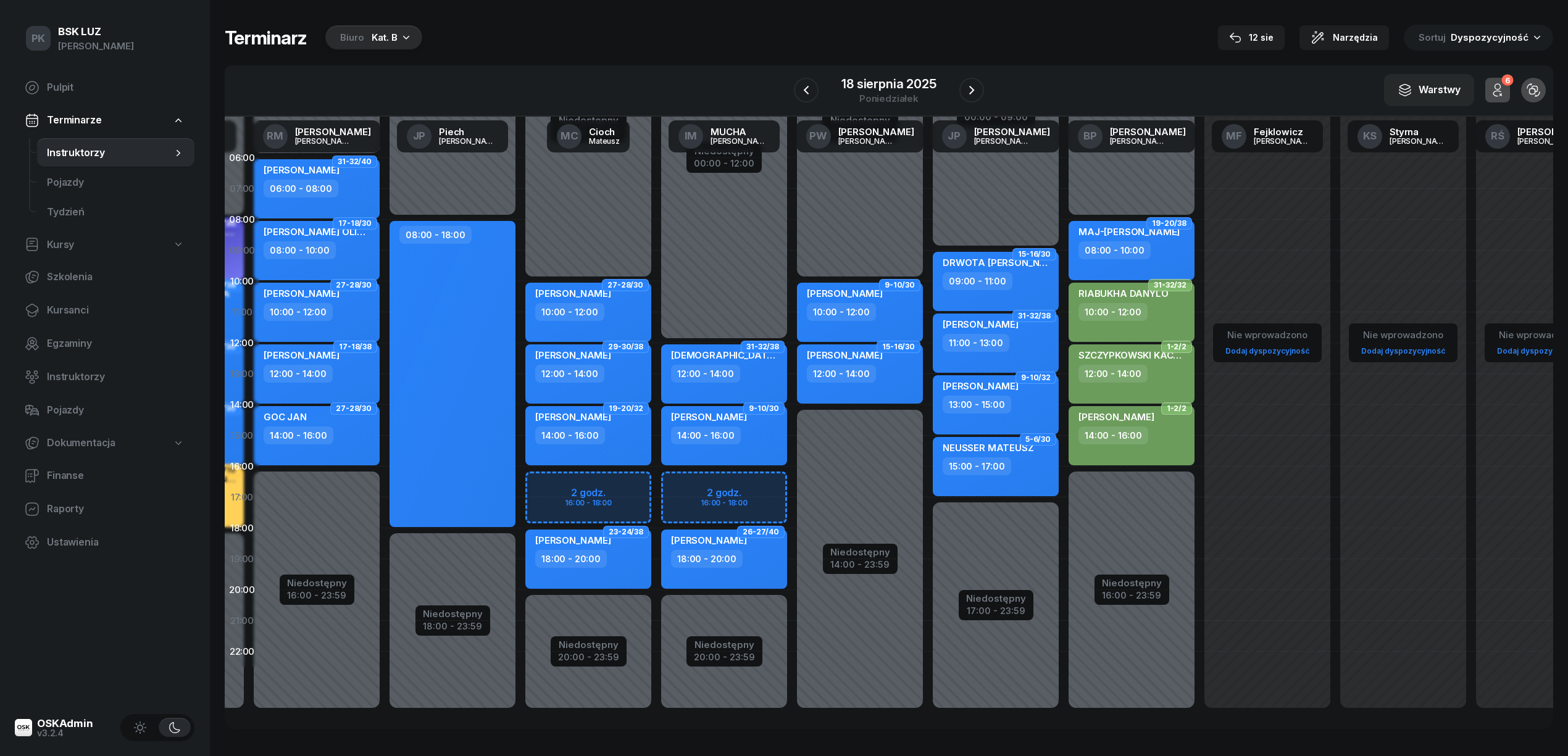
scroll to position [11, 0]
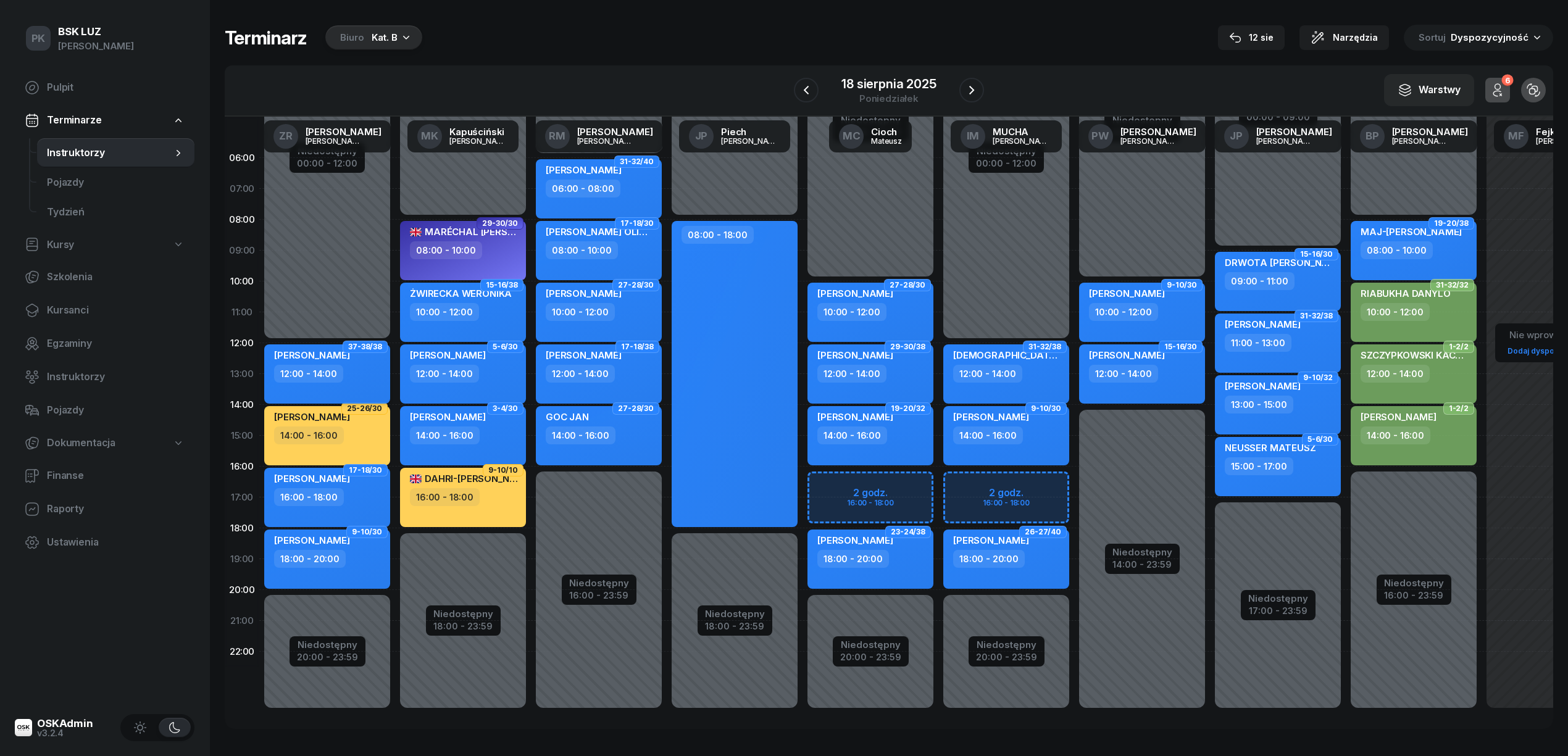
click at [378, 365] on div "12:00 - 14:00" at bounding box center [328, 374] width 109 height 18
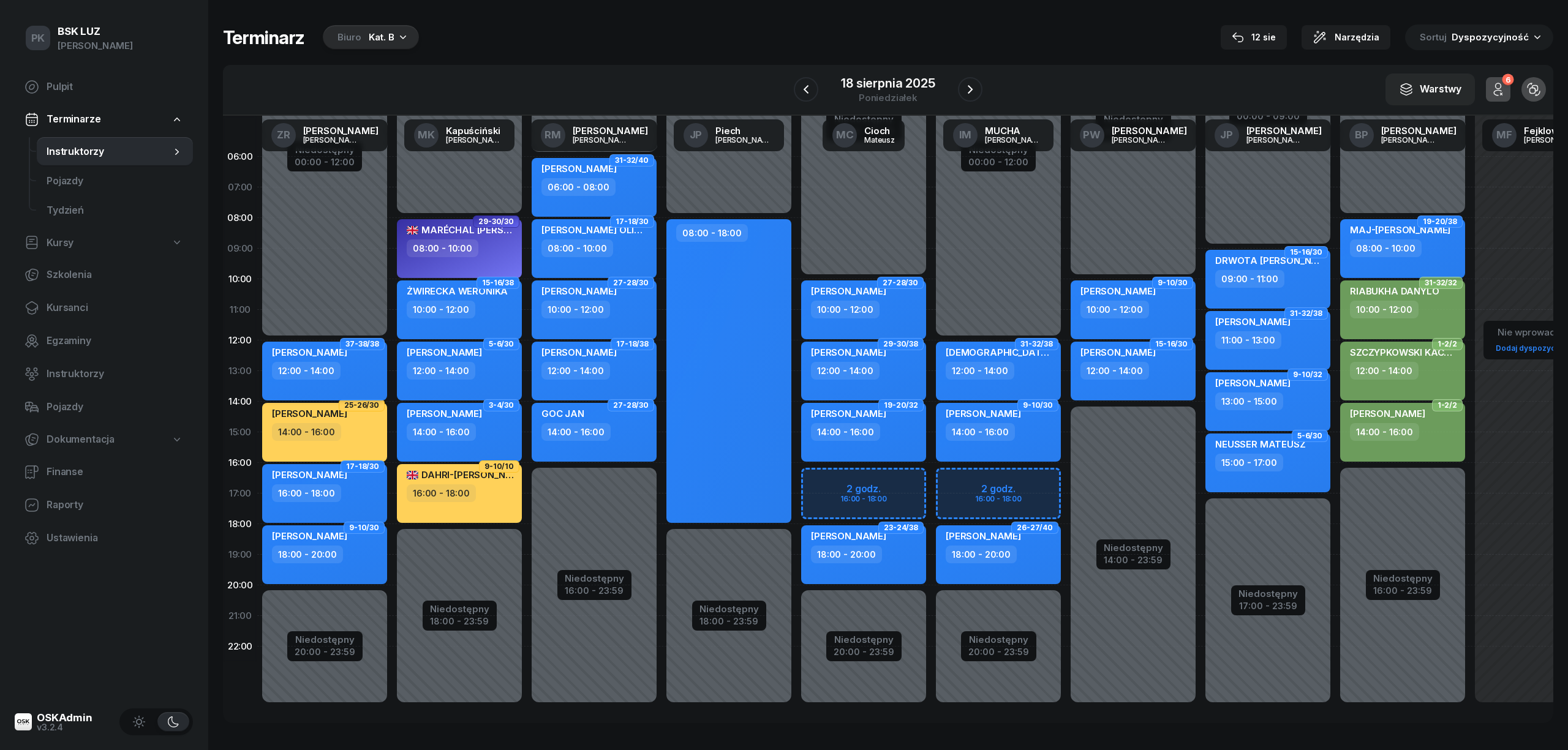
select select "12"
select select "14"
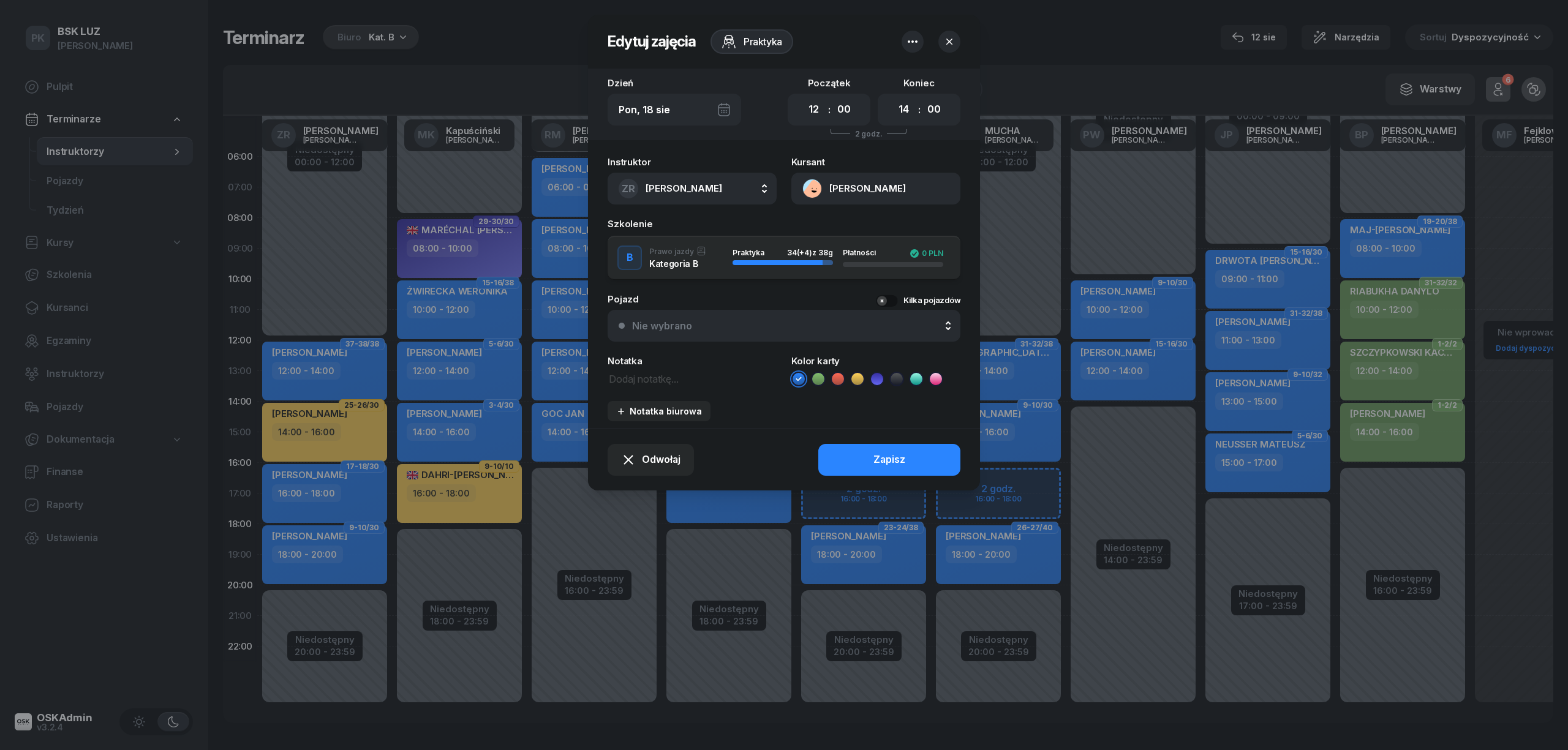
click at [853, 375] on icon at bounding box center [858, 378] width 12 height 12
click at [860, 447] on button "Zapisz" at bounding box center [889, 459] width 142 height 32
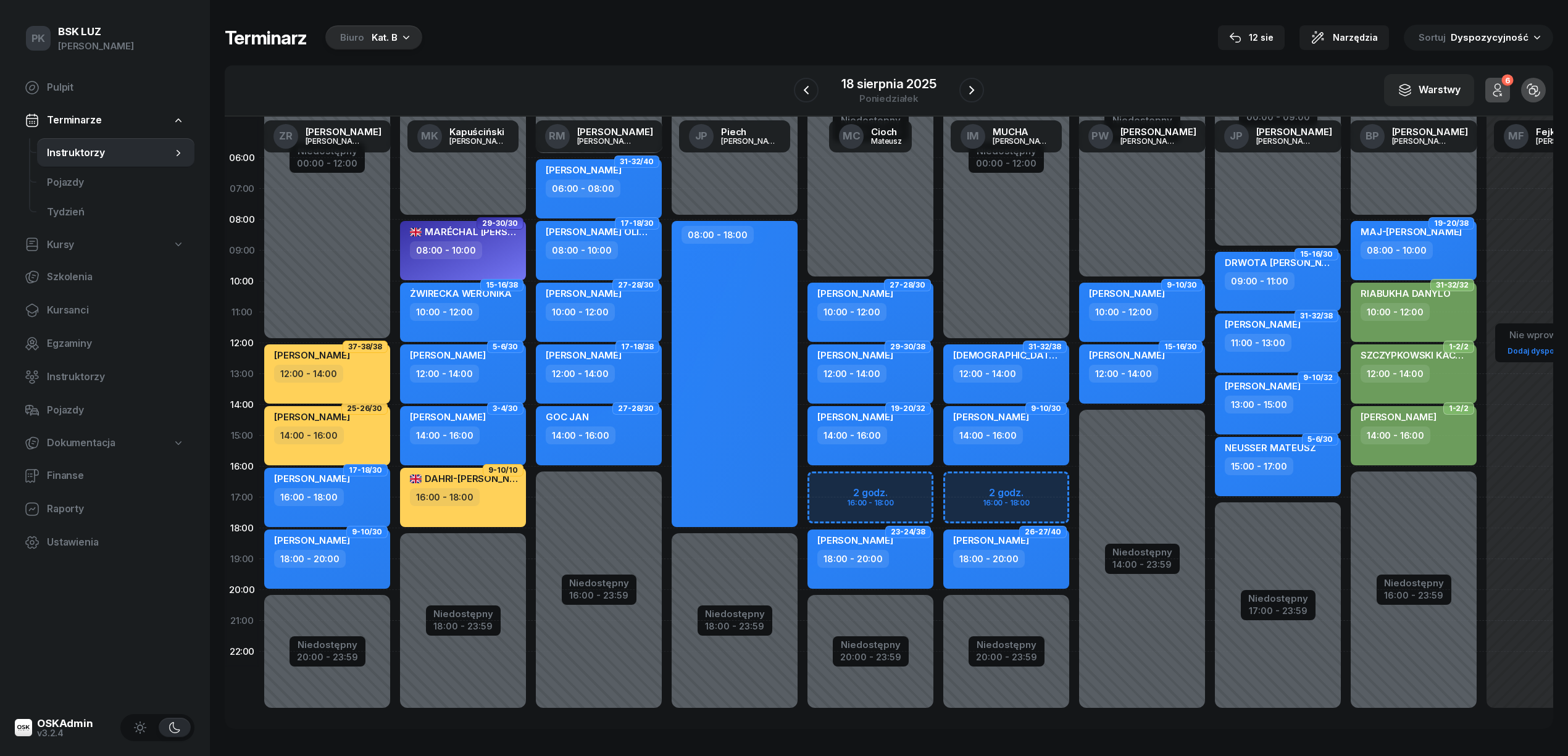
click at [363, 381] on div "[PERSON_NAME] 12:00 - 14:00" at bounding box center [327, 374] width 126 height 60
select select "12"
select select "14"
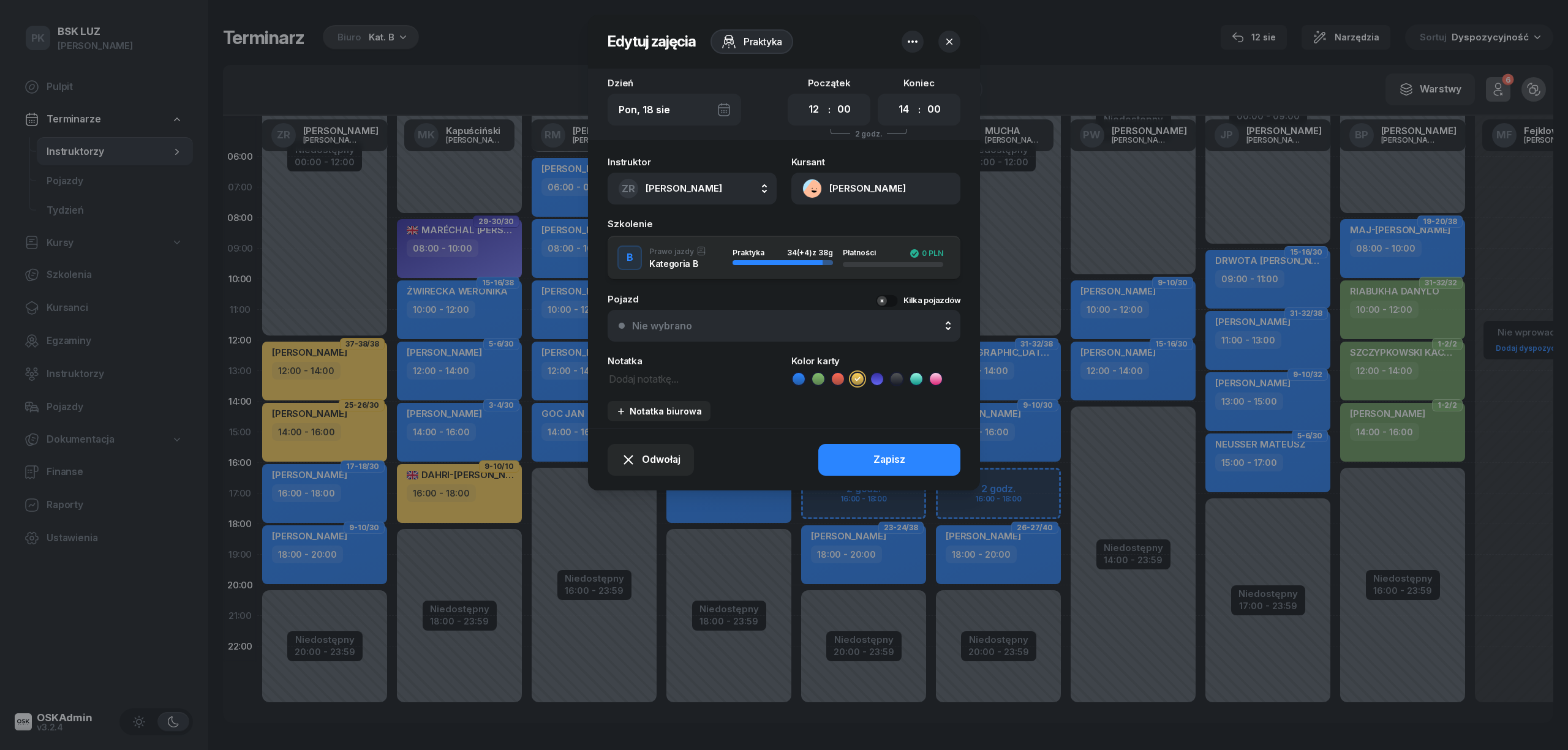
click at [750, 325] on div "Nie wybrano" at bounding box center [791, 325] width 317 height 10
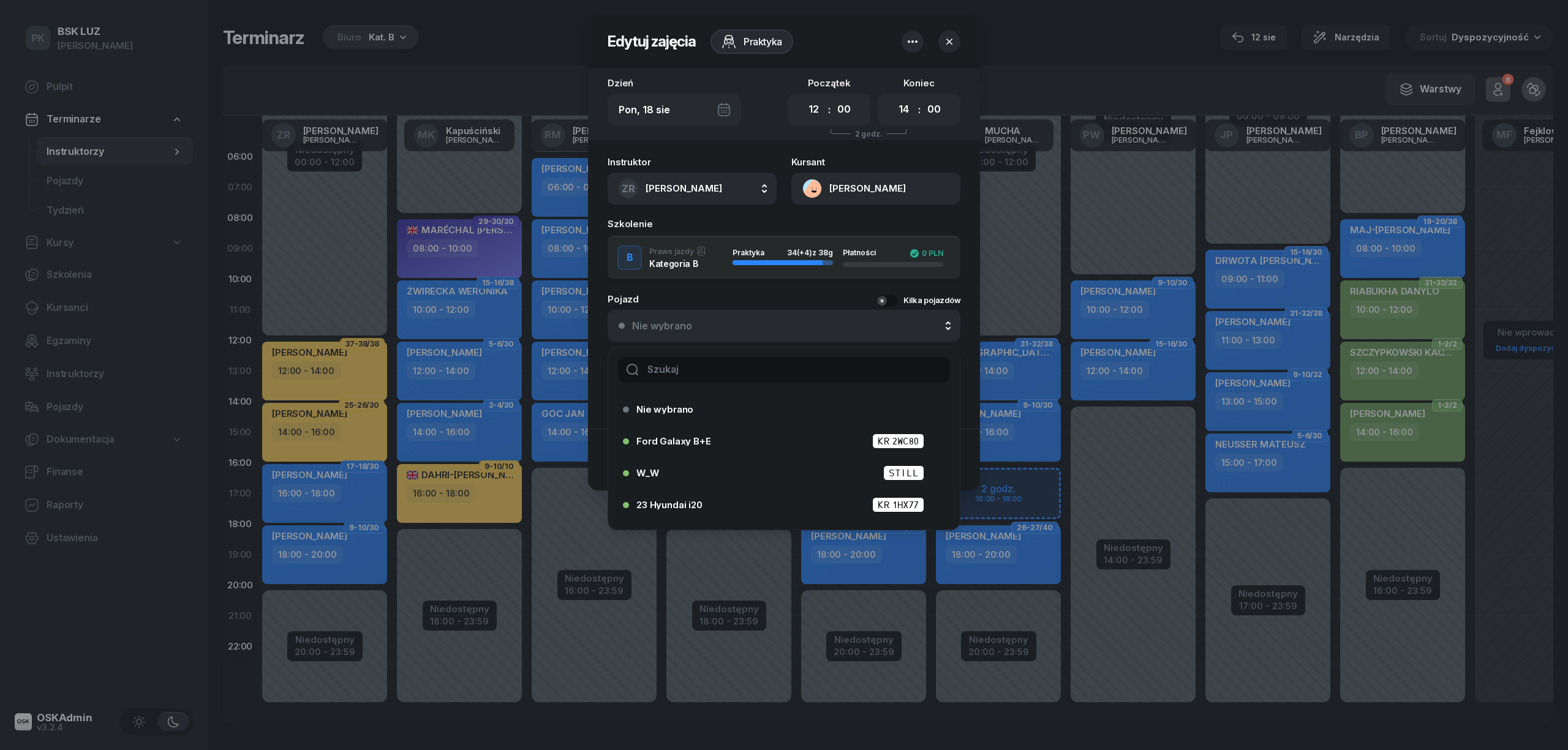
click at [745, 377] on input "text" at bounding box center [784, 370] width 332 height 26
type input "ah"
click at [696, 464] on div "AH Toyota Yaris Hybrid KR 2HK18" at bounding box center [780, 473] width 315 height 20
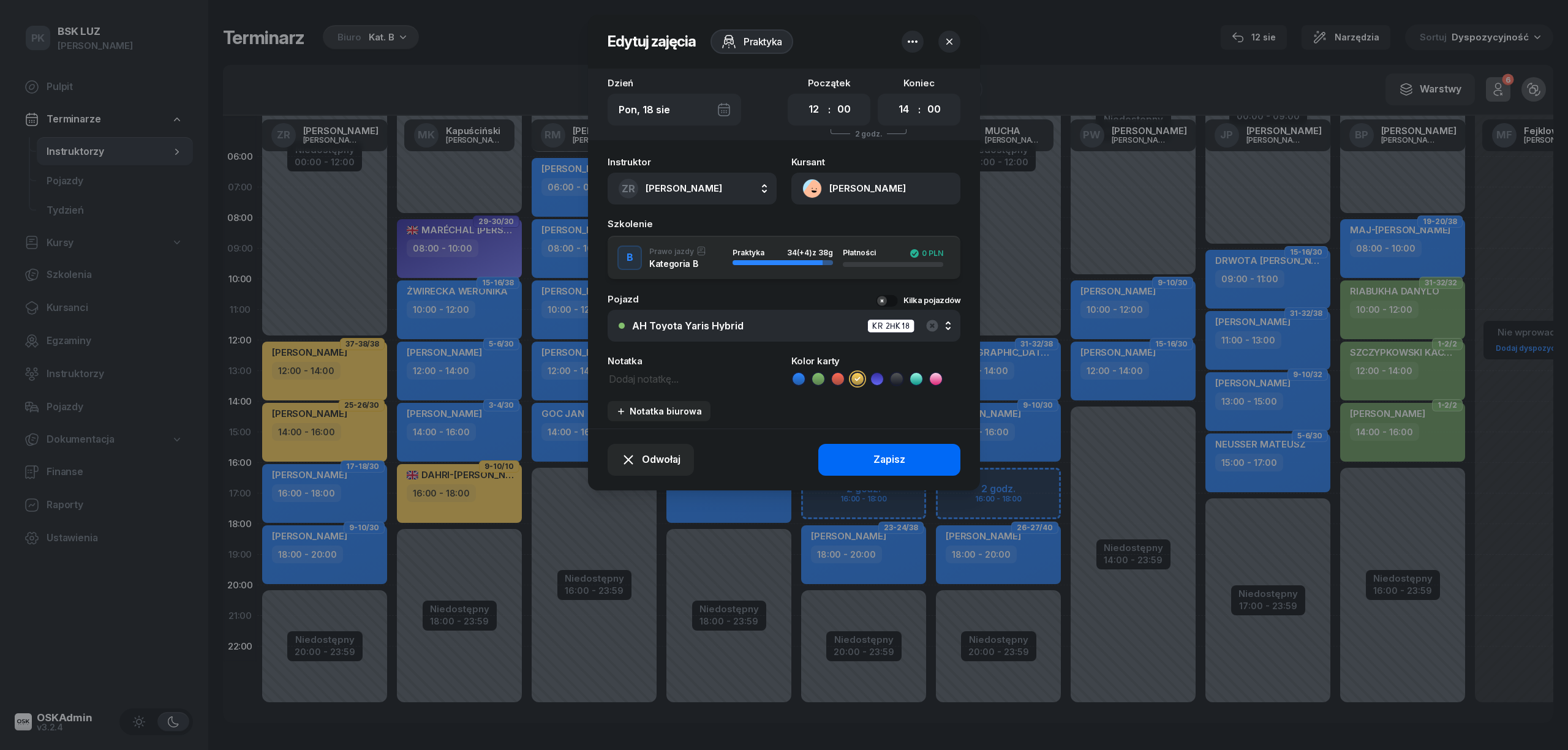
click at [856, 453] on button "Zapisz" at bounding box center [889, 459] width 142 height 32
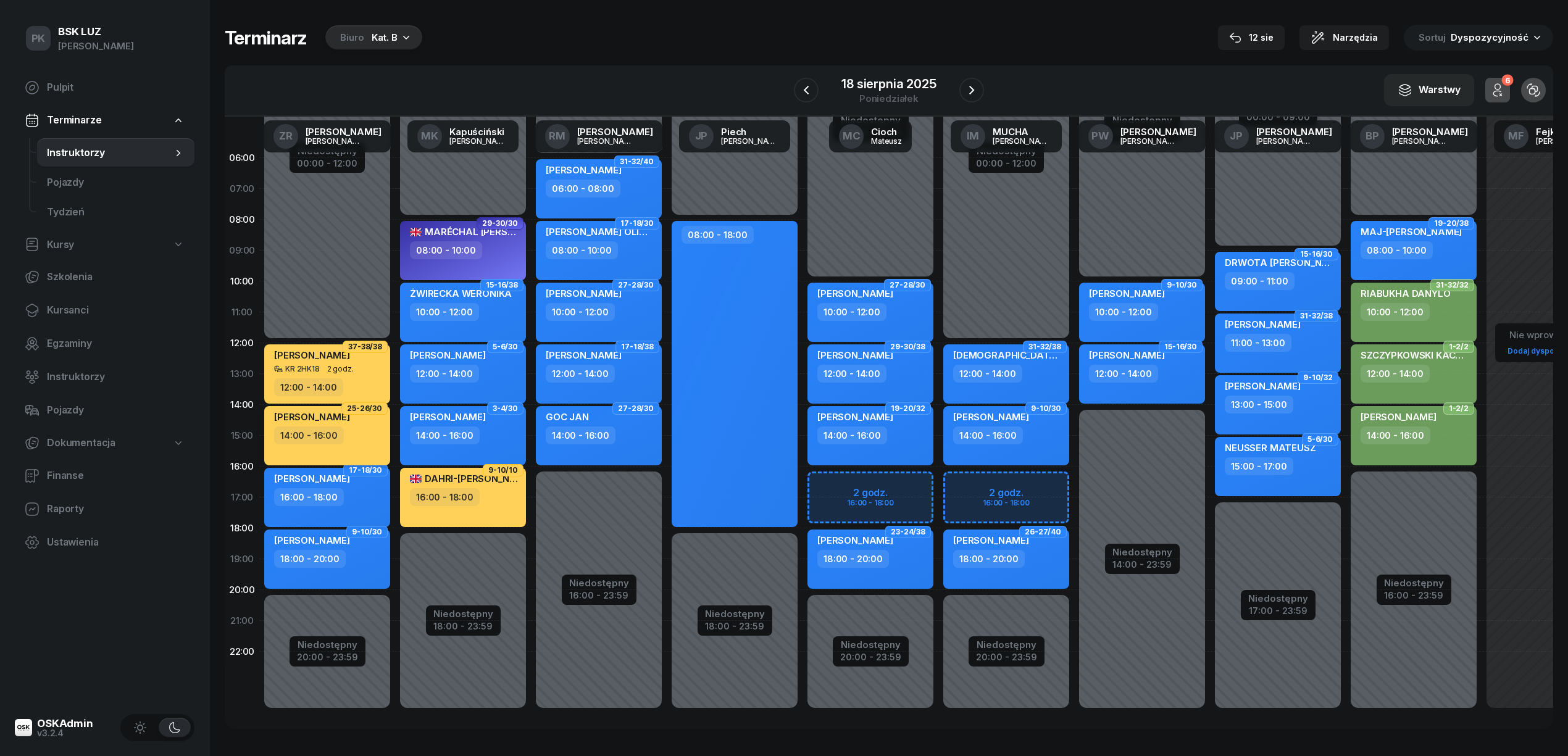
click at [353, 426] on div "14:00 - 16:00" at bounding box center [328, 435] width 109 height 18
select select "14"
select select "16"
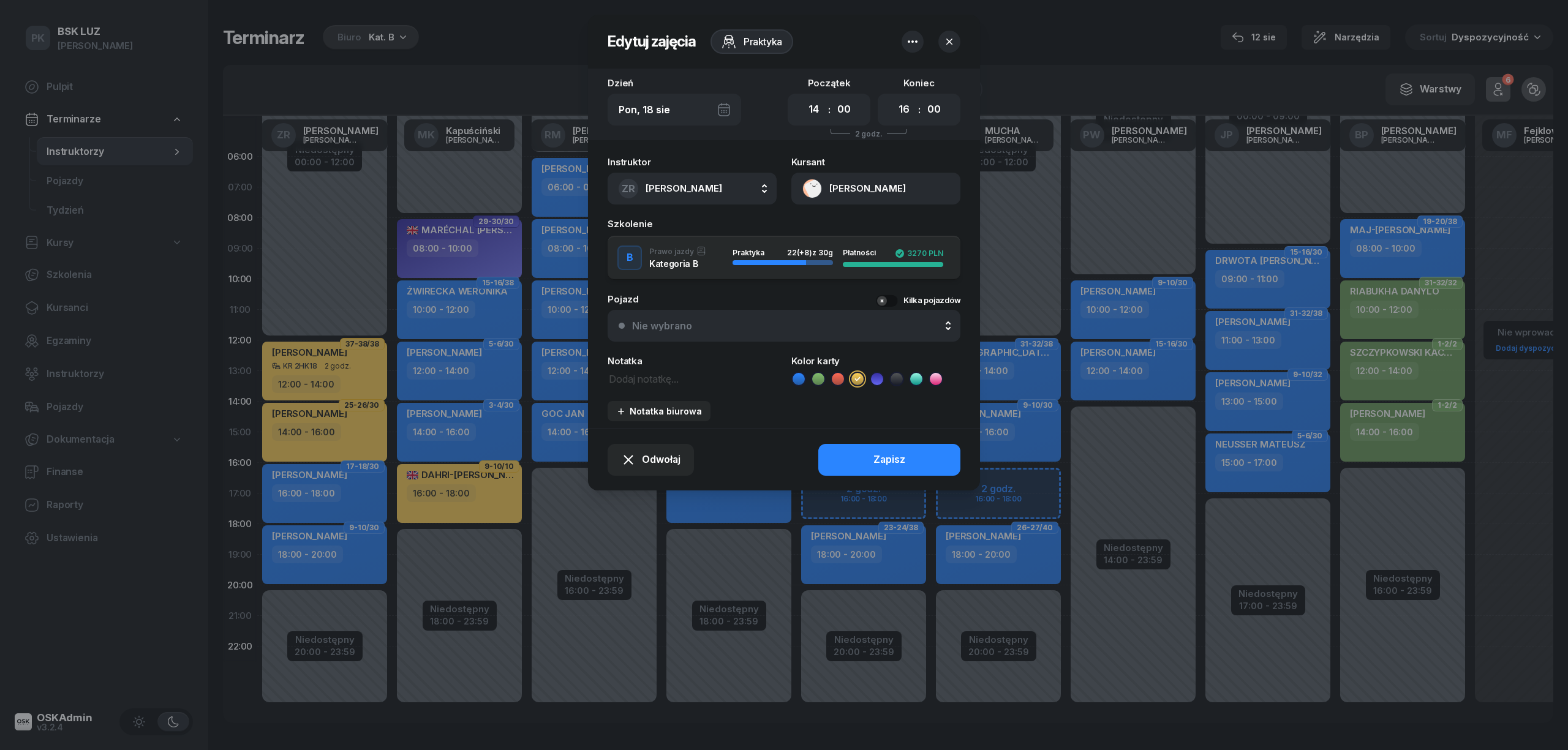
click at [797, 321] on div "Nie wybrano" at bounding box center [791, 325] width 317 height 10
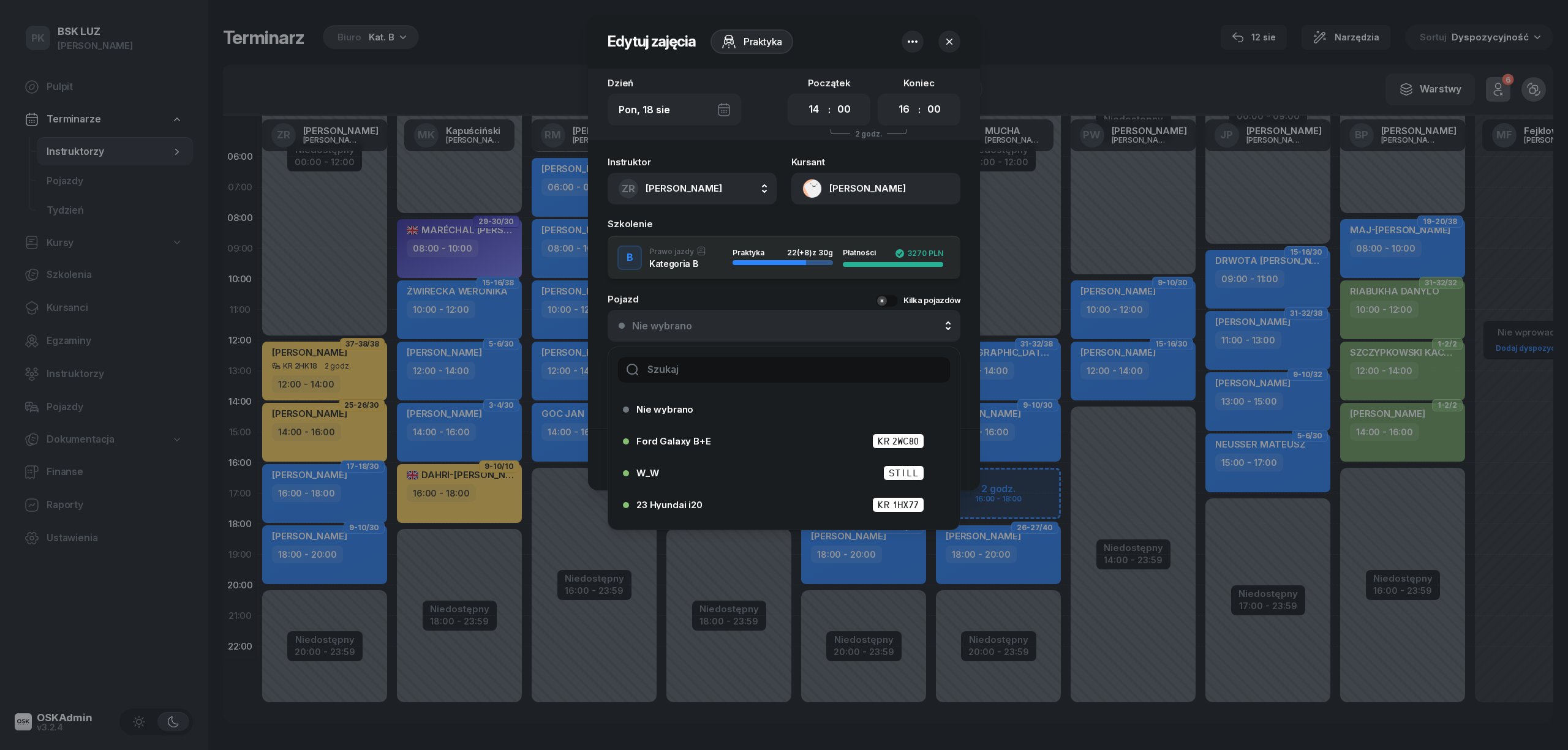
click at [695, 365] on input "text" at bounding box center [784, 370] width 332 height 26
type input "ah"
click at [710, 474] on span "AH Toyota Yaris Hybrid" at bounding box center [689, 472] width 104 height 10
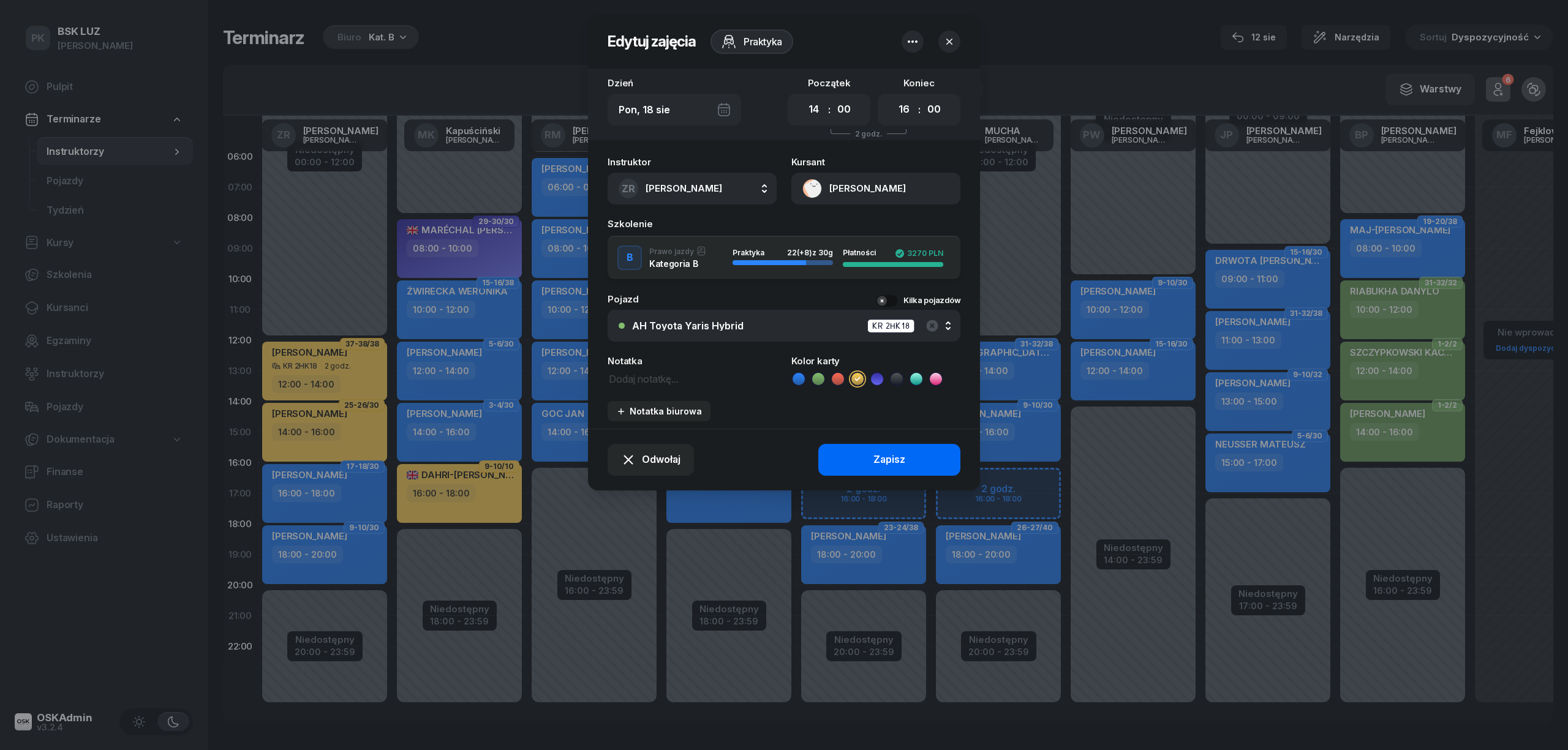
click at [841, 465] on button "Zapisz" at bounding box center [889, 459] width 142 height 32
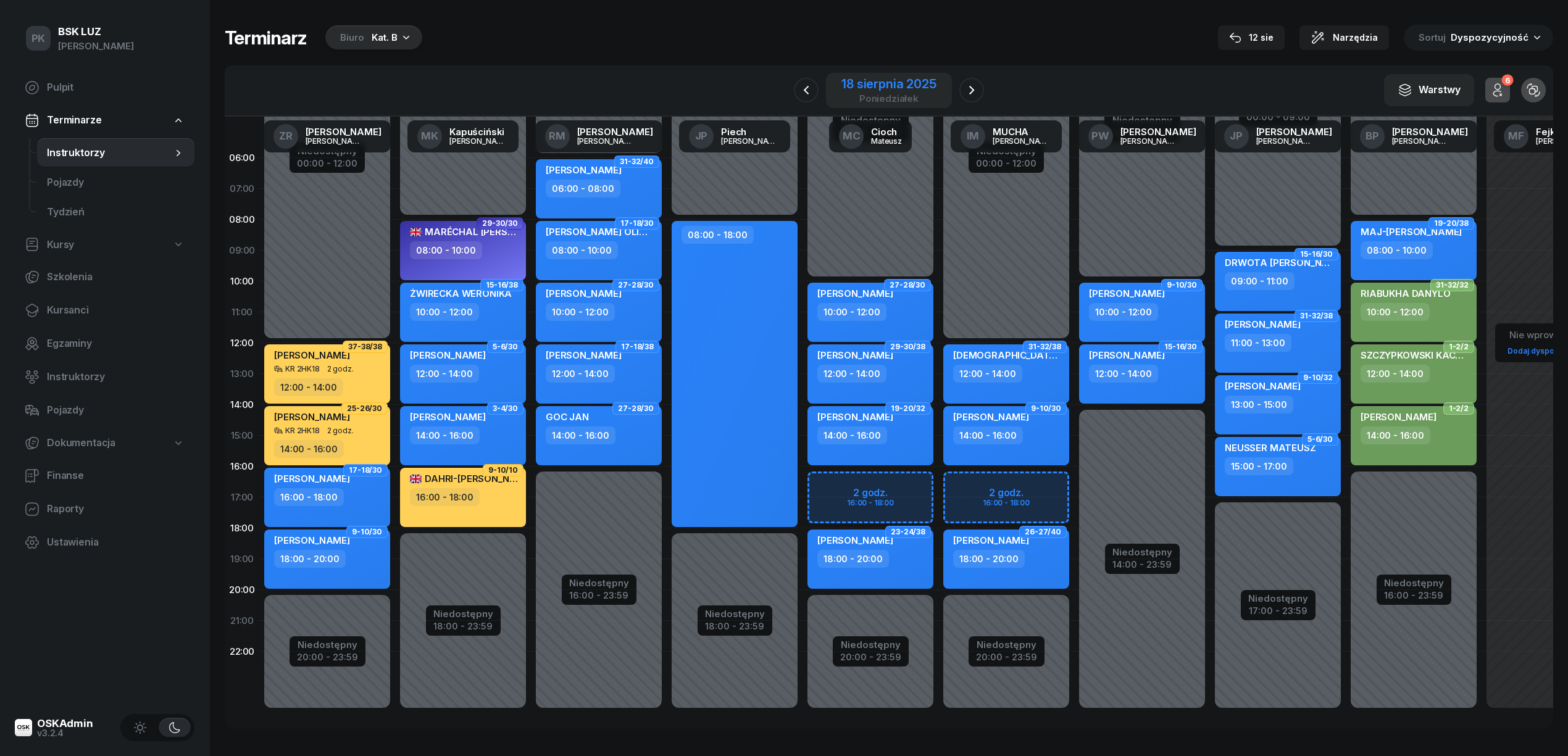
click at [846, 82] on div "18 sierpnia 2025" at bounding box center [889, 84] width 95 height 12
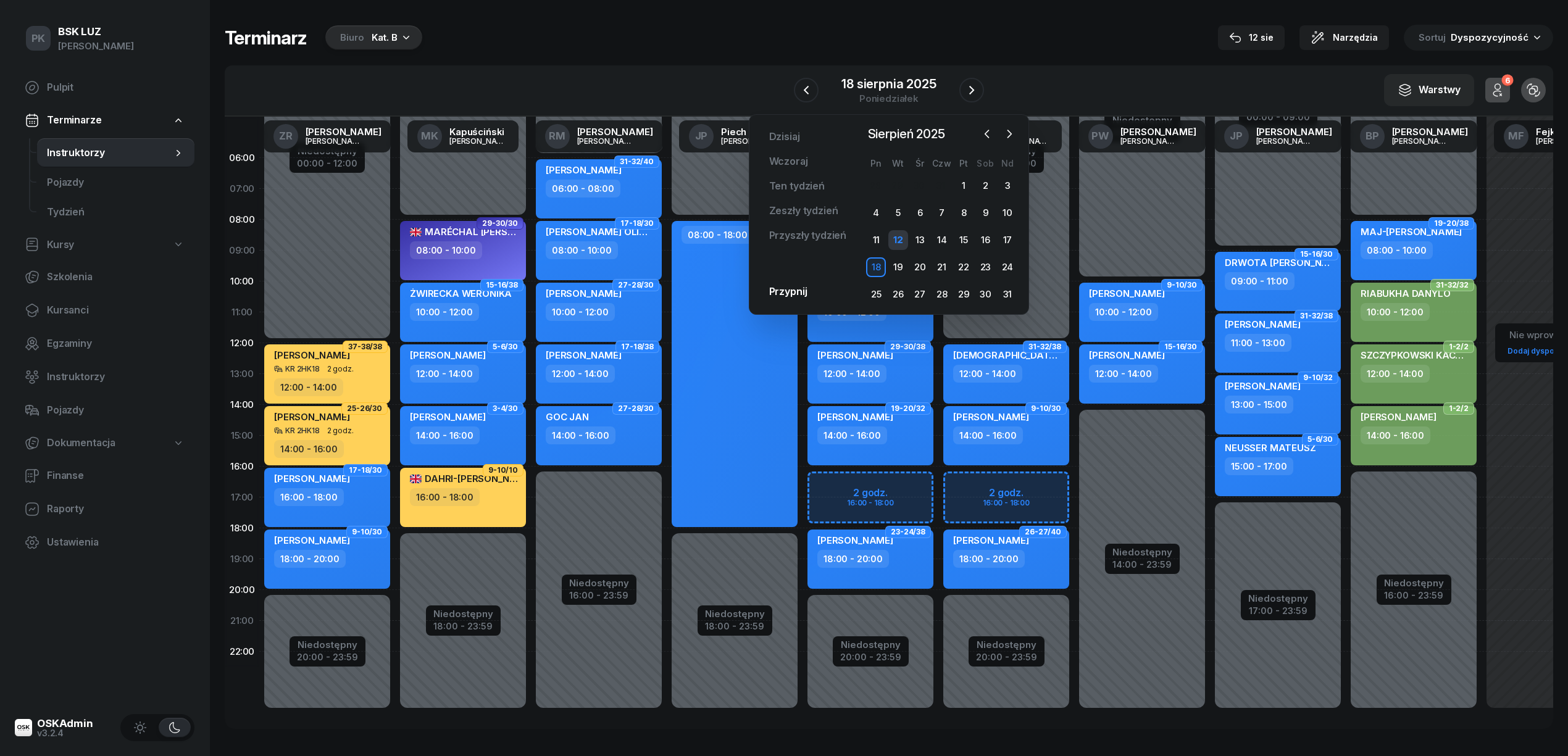
click at [894, 232] on div "12" at bounding box center [898, 239] width 20 height 20
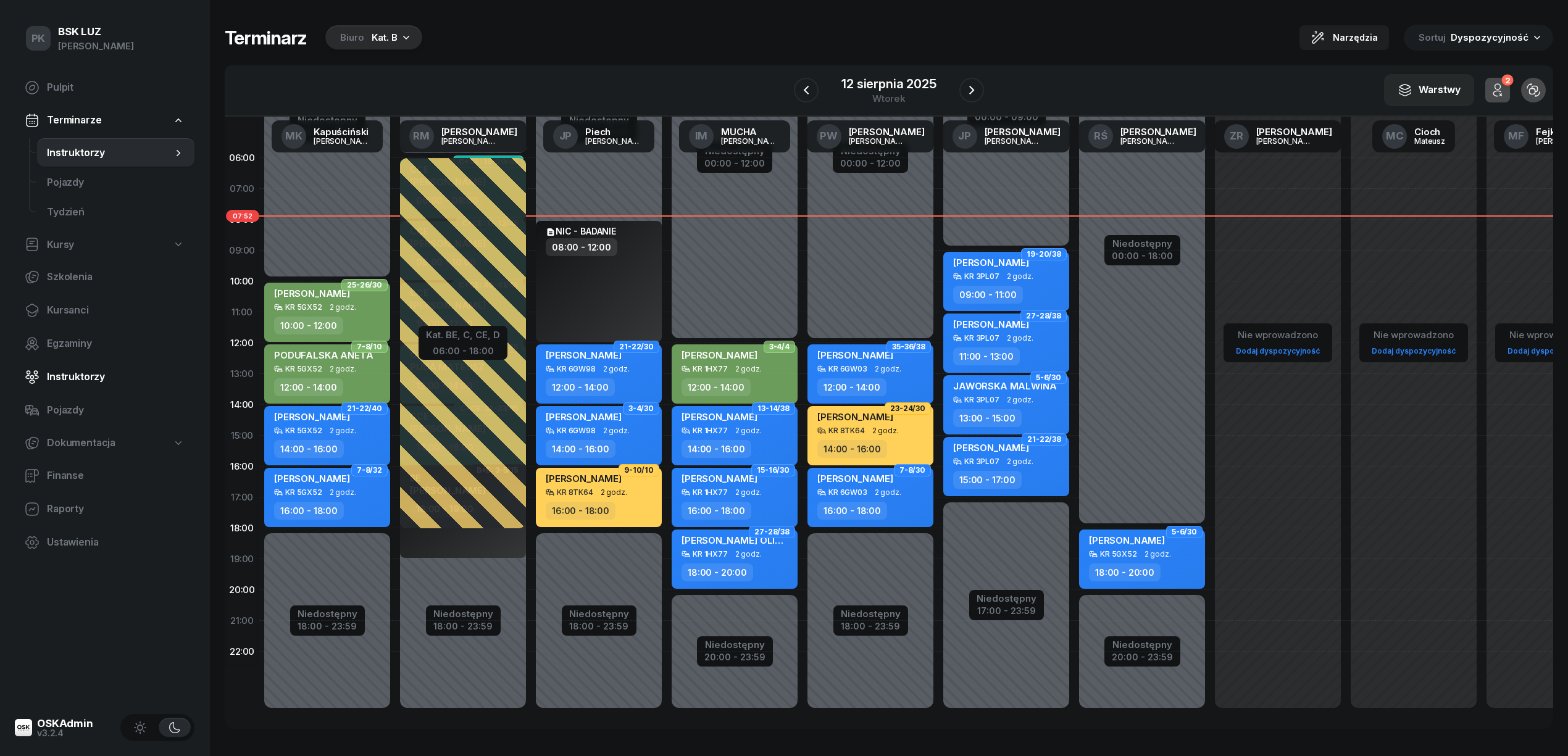
click at [68, 379] on span "Instruktorzy" at bounding box center [115, 377] width 138 height 16
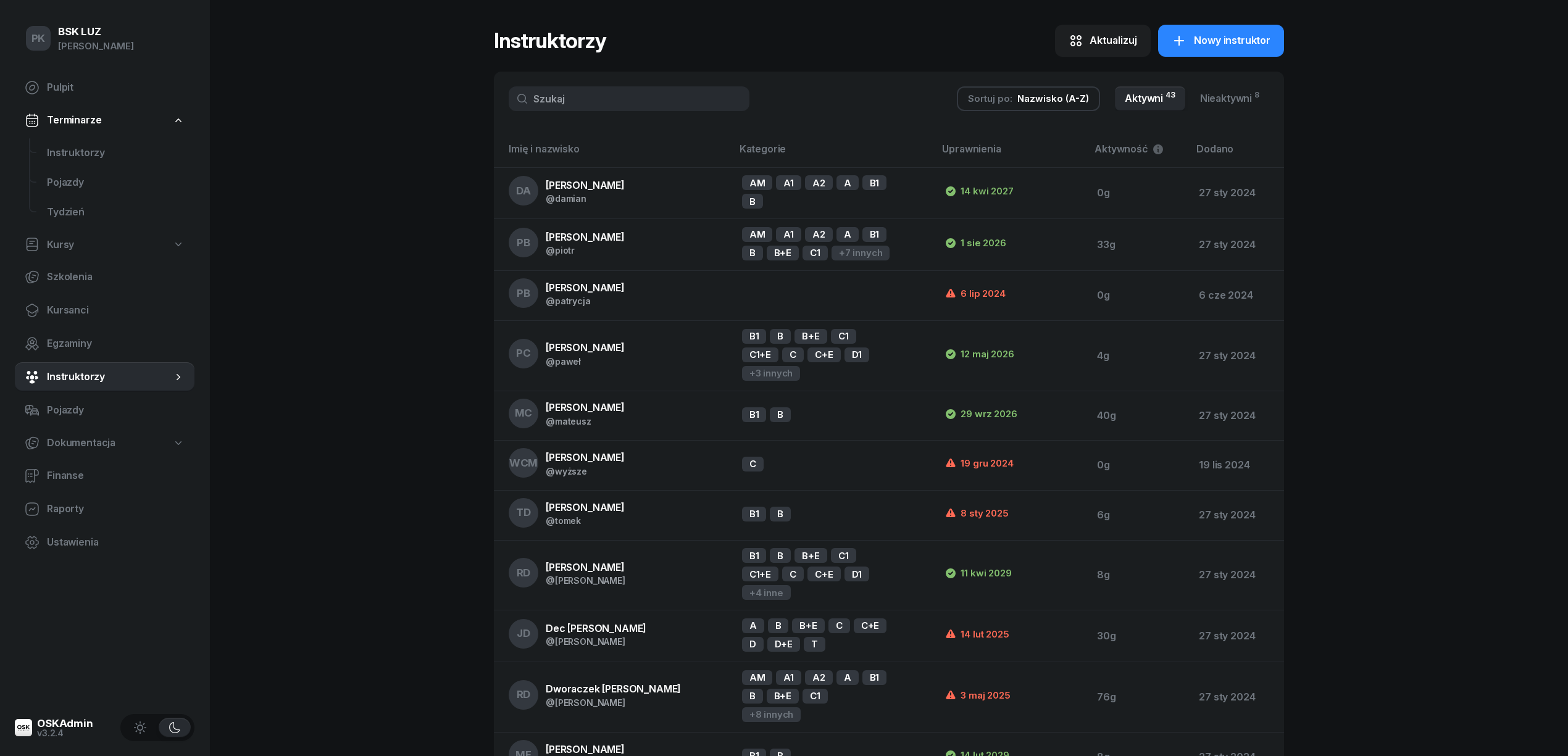
click at [570, 94] on input "text" at bounding box center [629, 98] width 240 height 25
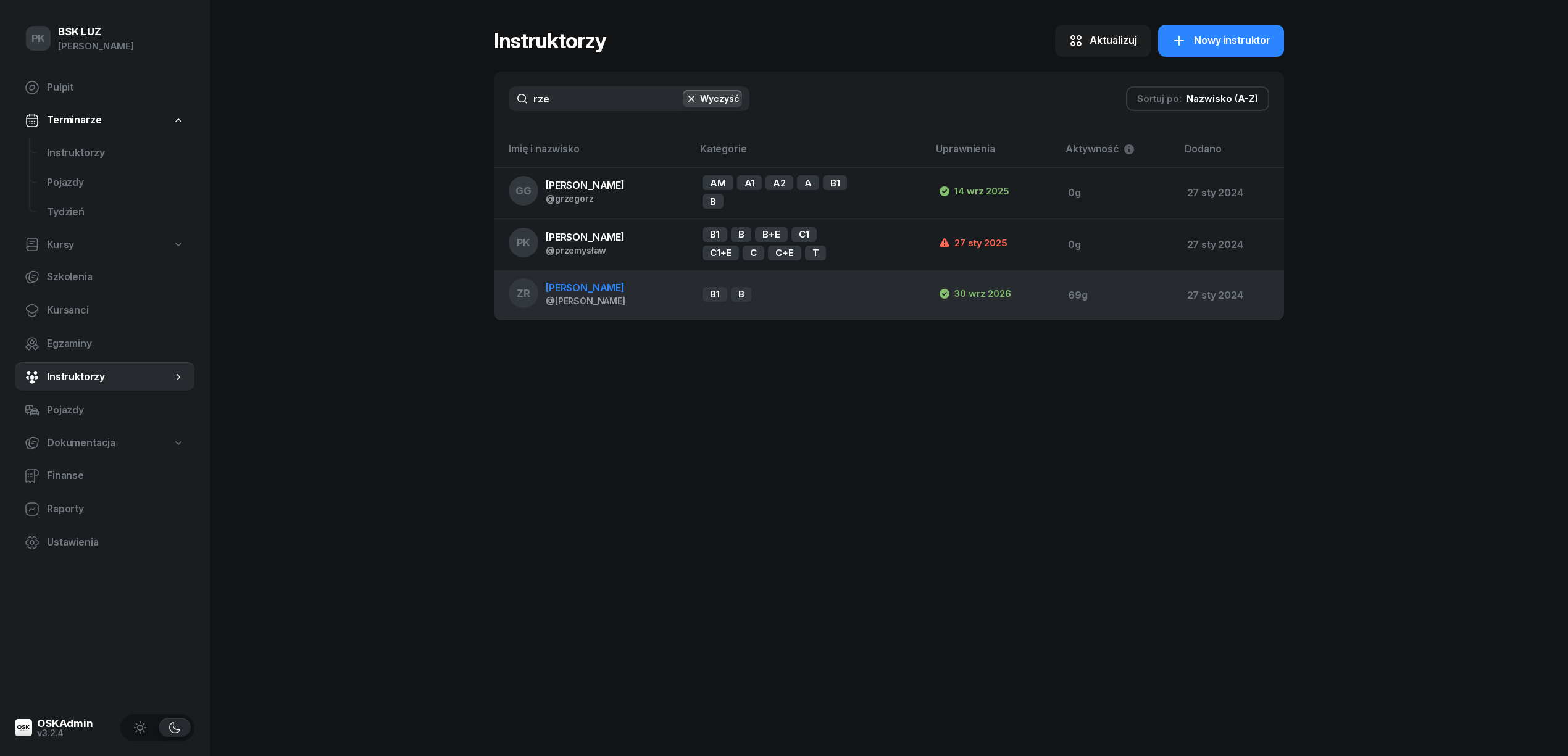
type input "rze"
click at [665, 280] on td "ZR [PERSON_NAME] @[PERSON_NAME]" at bounding box center [593, 296] width 199 height 49
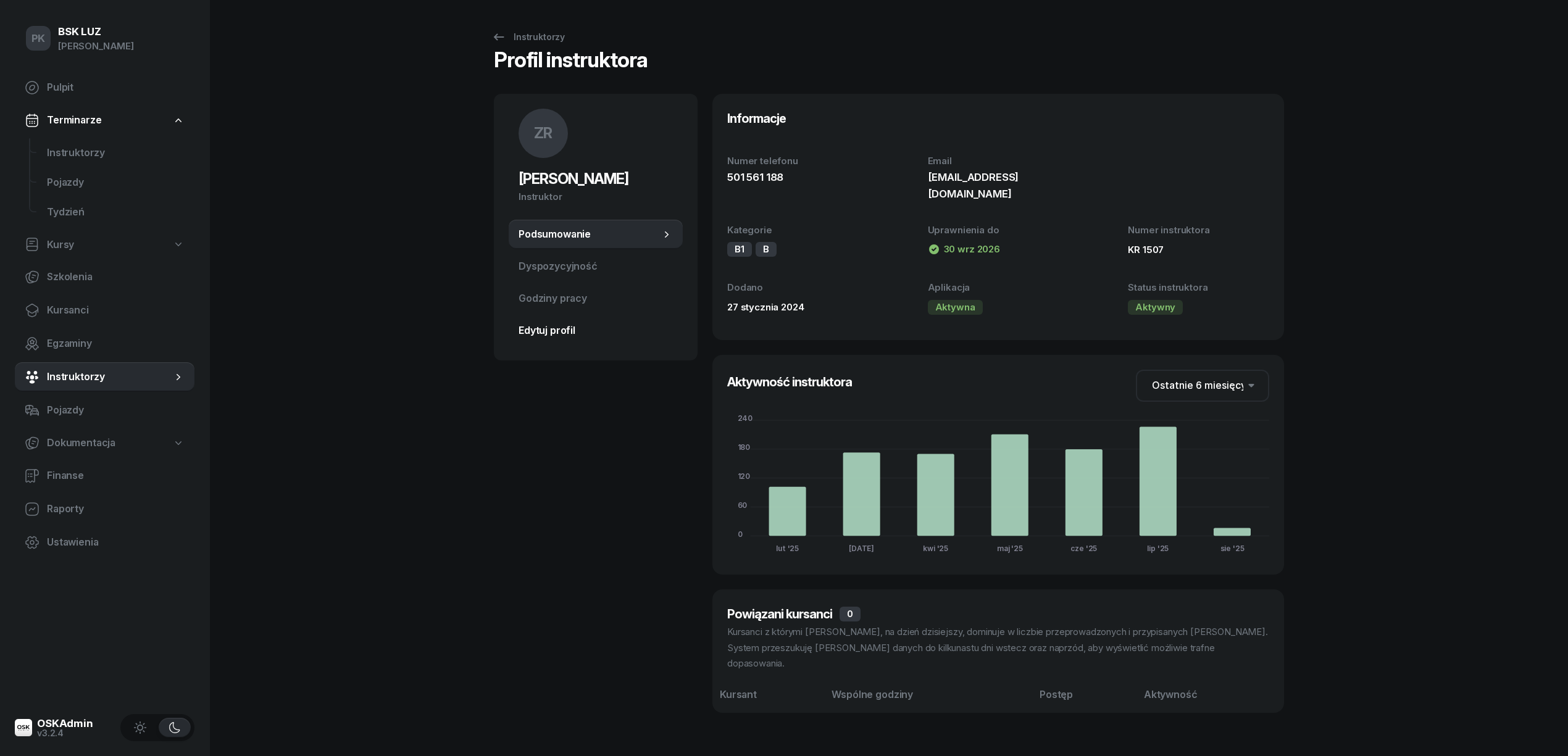
click at [549, 329] on span "Edytuj profil" at bounding box center [596, 331] width 154 height 16
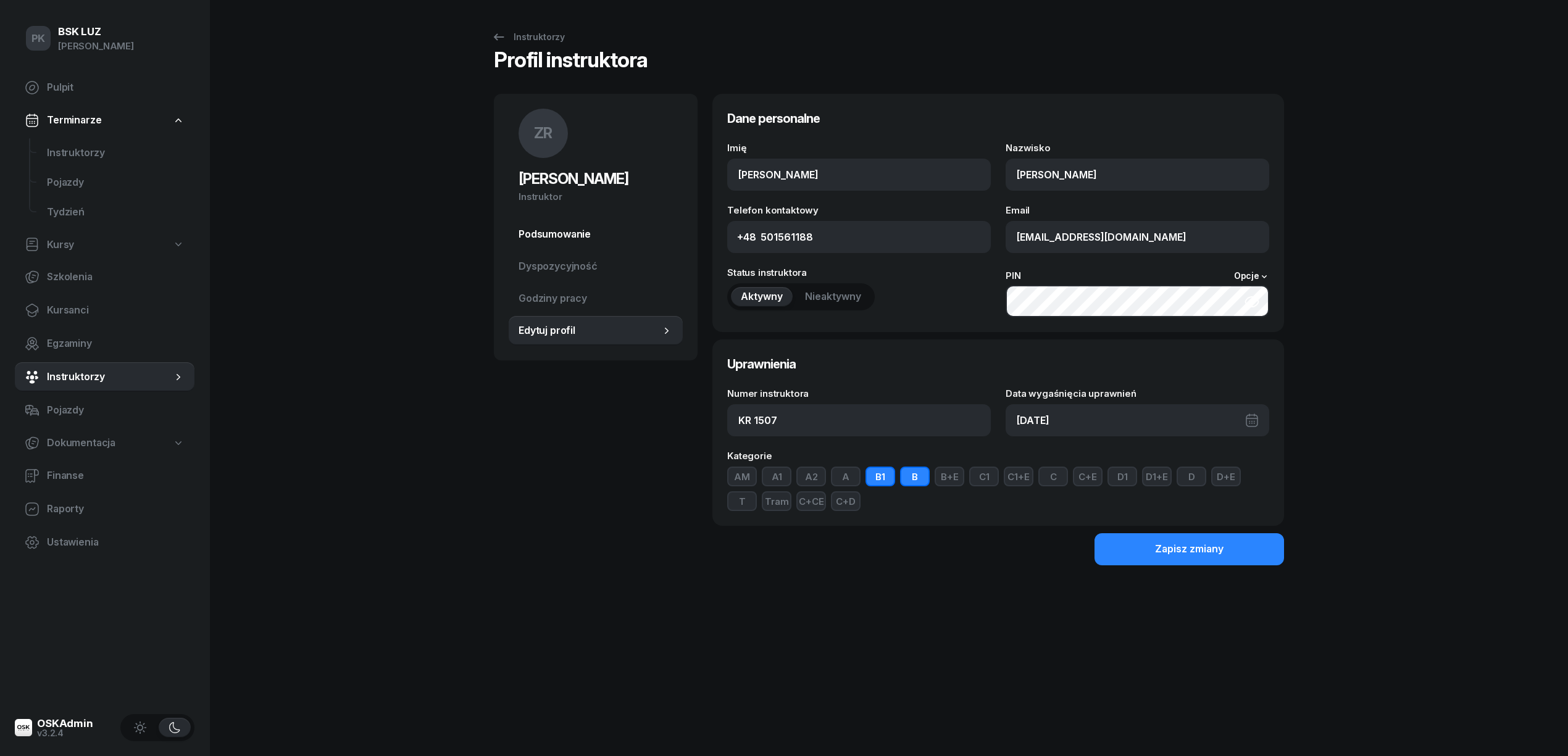
click at [589, 235] on span "Podsumowanie" at bounding box center [596, 234] width 154 height 16
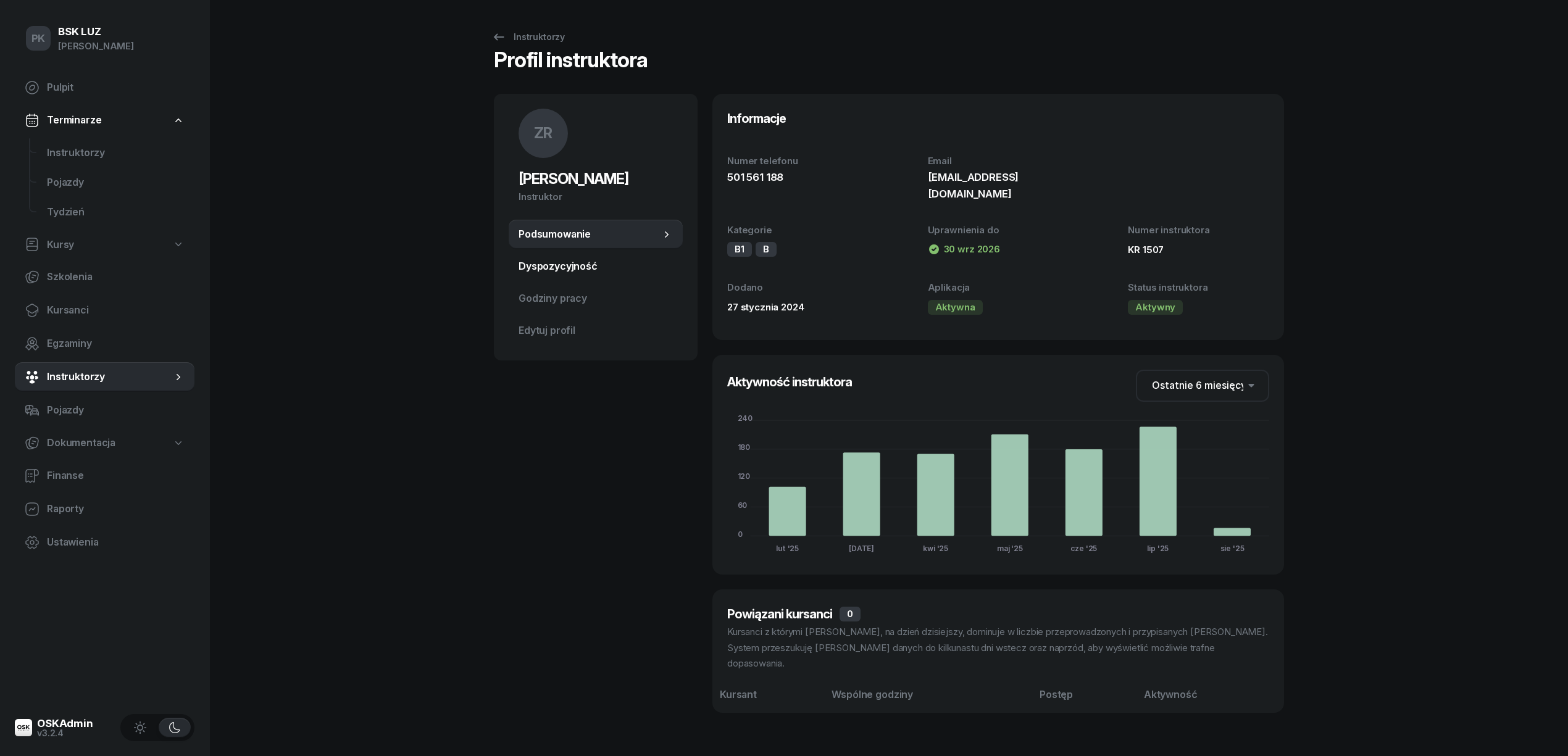
click at [586, 267] on span "Dyspozycyjność" at bounding box center [596, 267] width 154 height 16
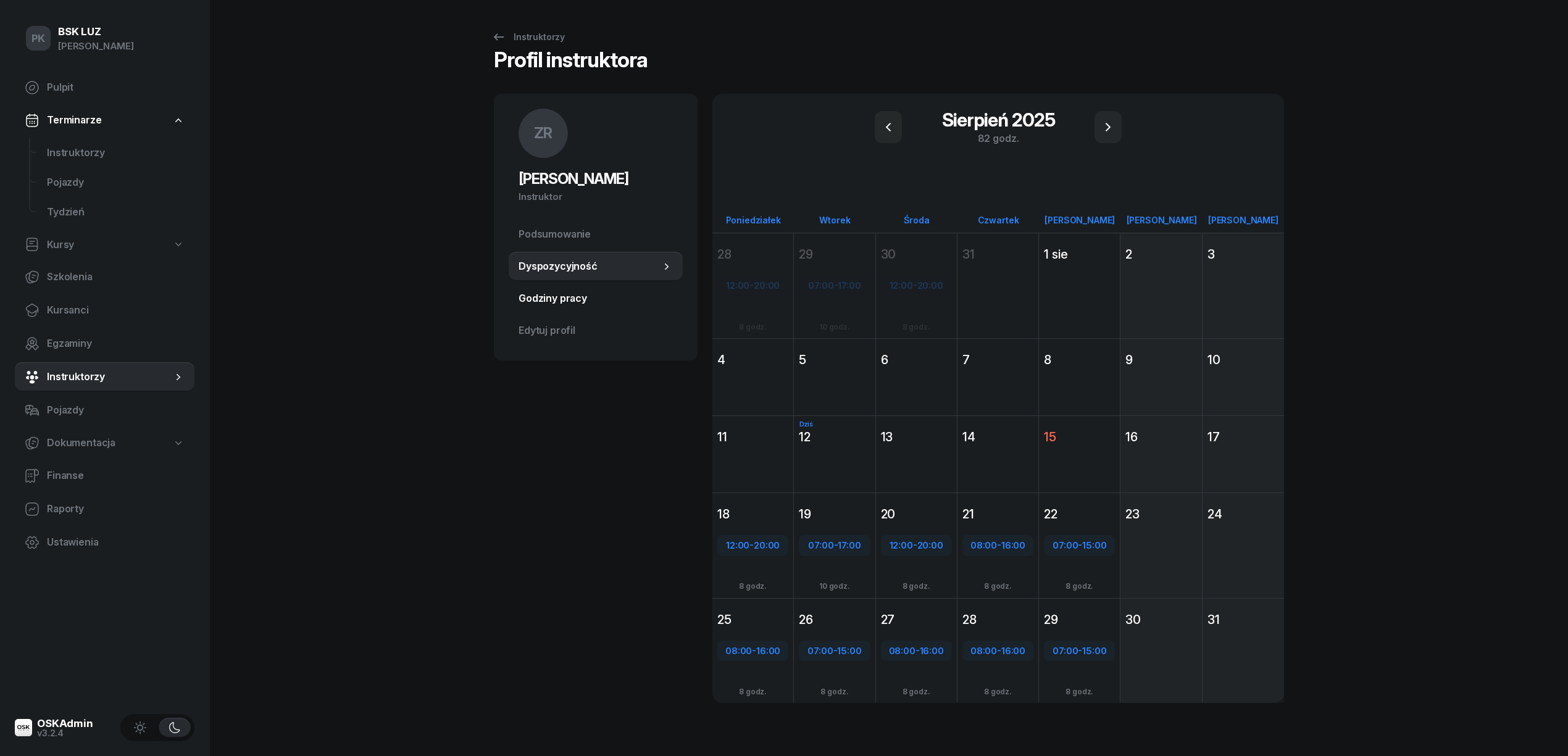
click at [586, 292] on span "Godziny pracy" at bounding box center [596, 298] width 154 height 16
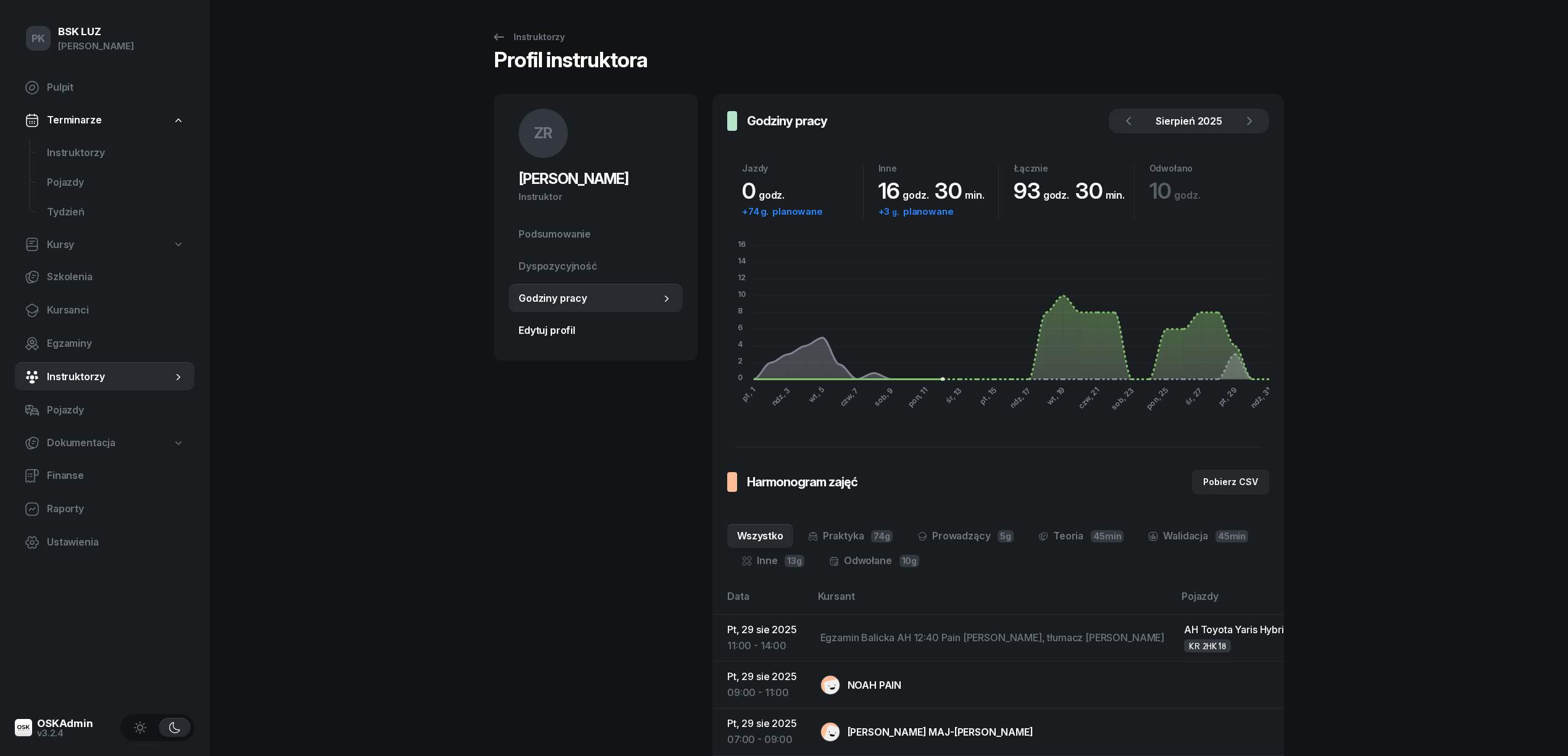
click at [569, 321] on link "Edytuj profil" at bounding box center [596, 331] width 174 height 30
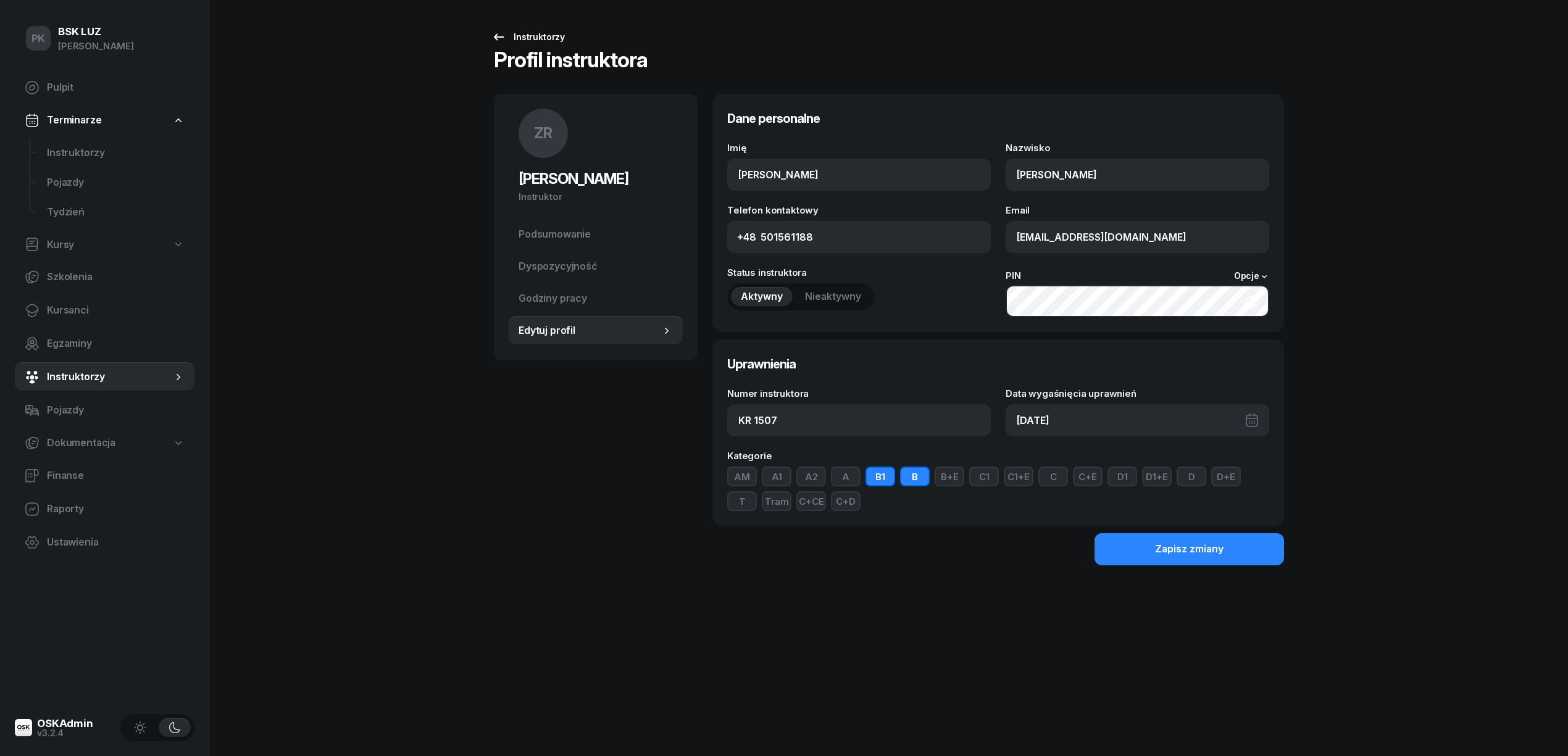
click at [554, 39] on div "Instruktorzy" at bounding box center [528, 37] width 74 height 15
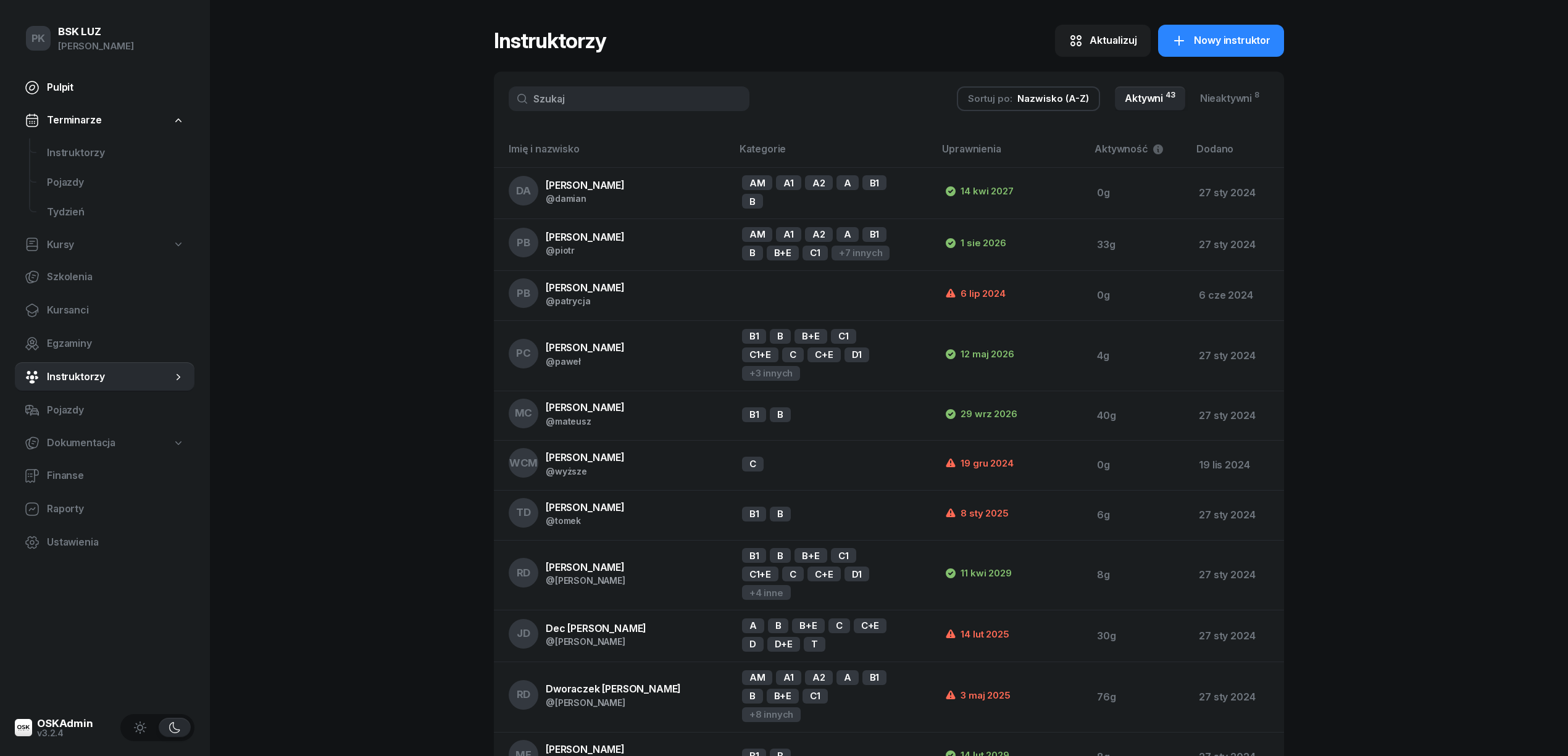
click at [74, 90] on span "Pulpit" at bounding box center [115, 88] width 138 height 16
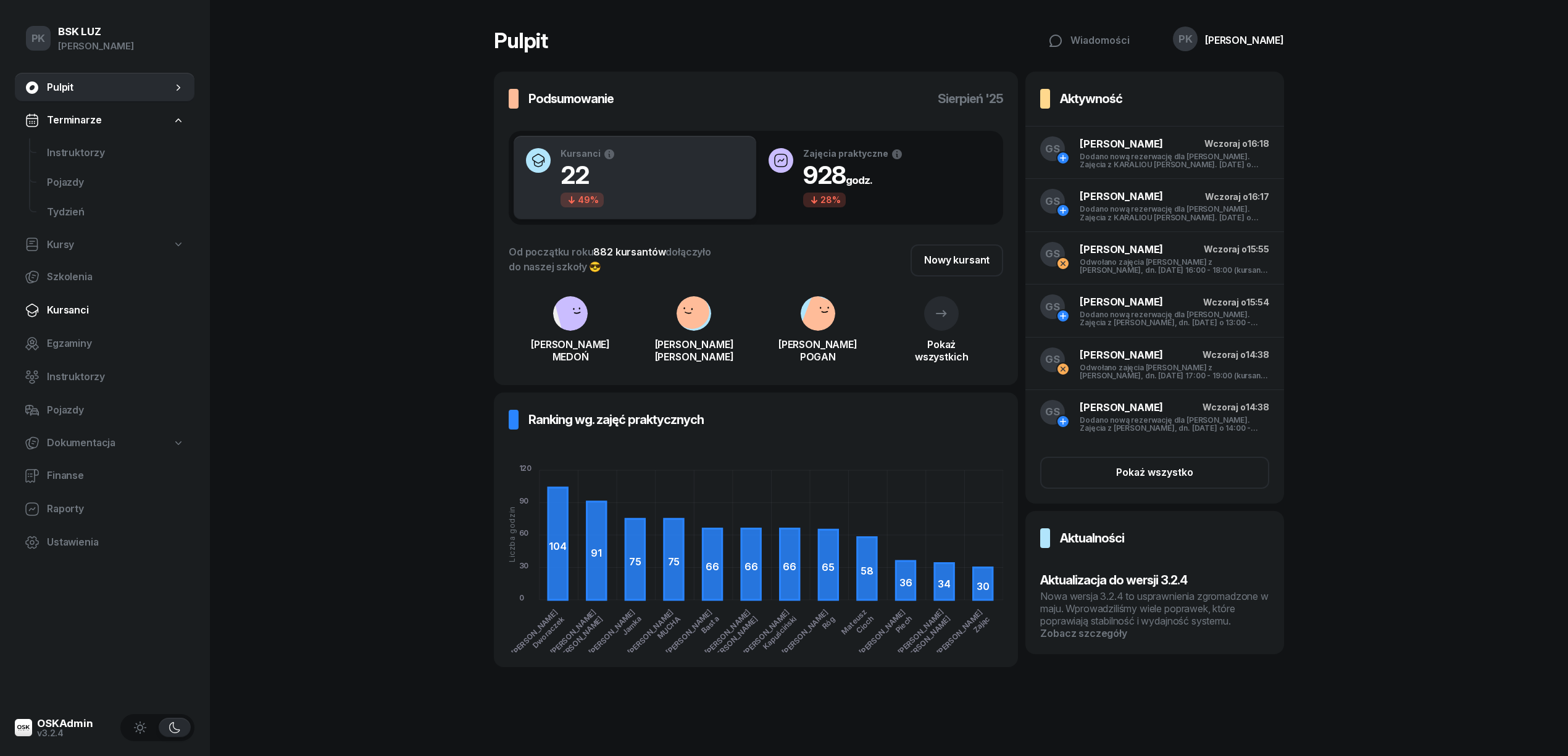
click at [77, 313] on span "Kursanci" at bounding box center [115, 310] width 138 height 16
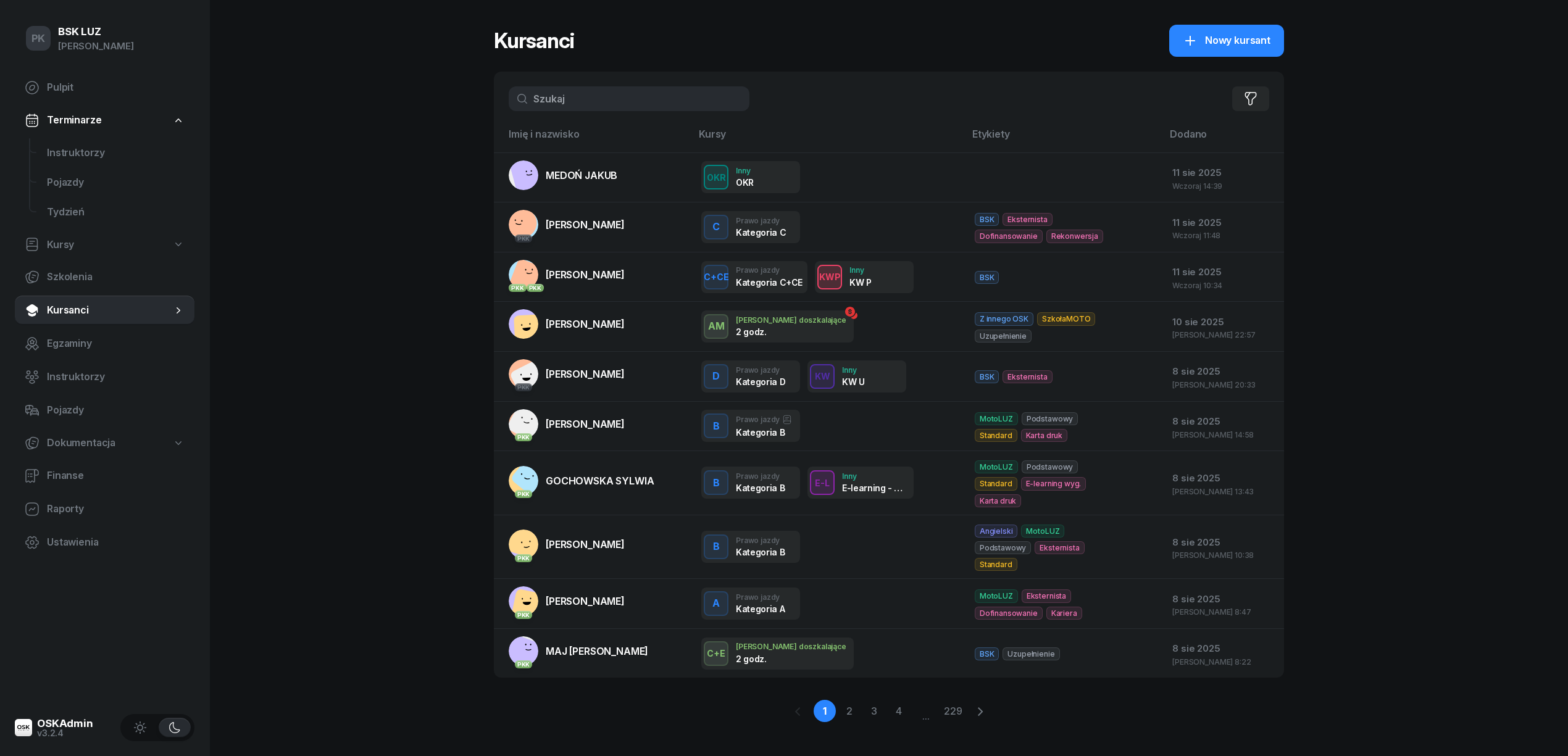
click at [561, 95] on input "text" at bounding box center [629, 98] width 240 height 25
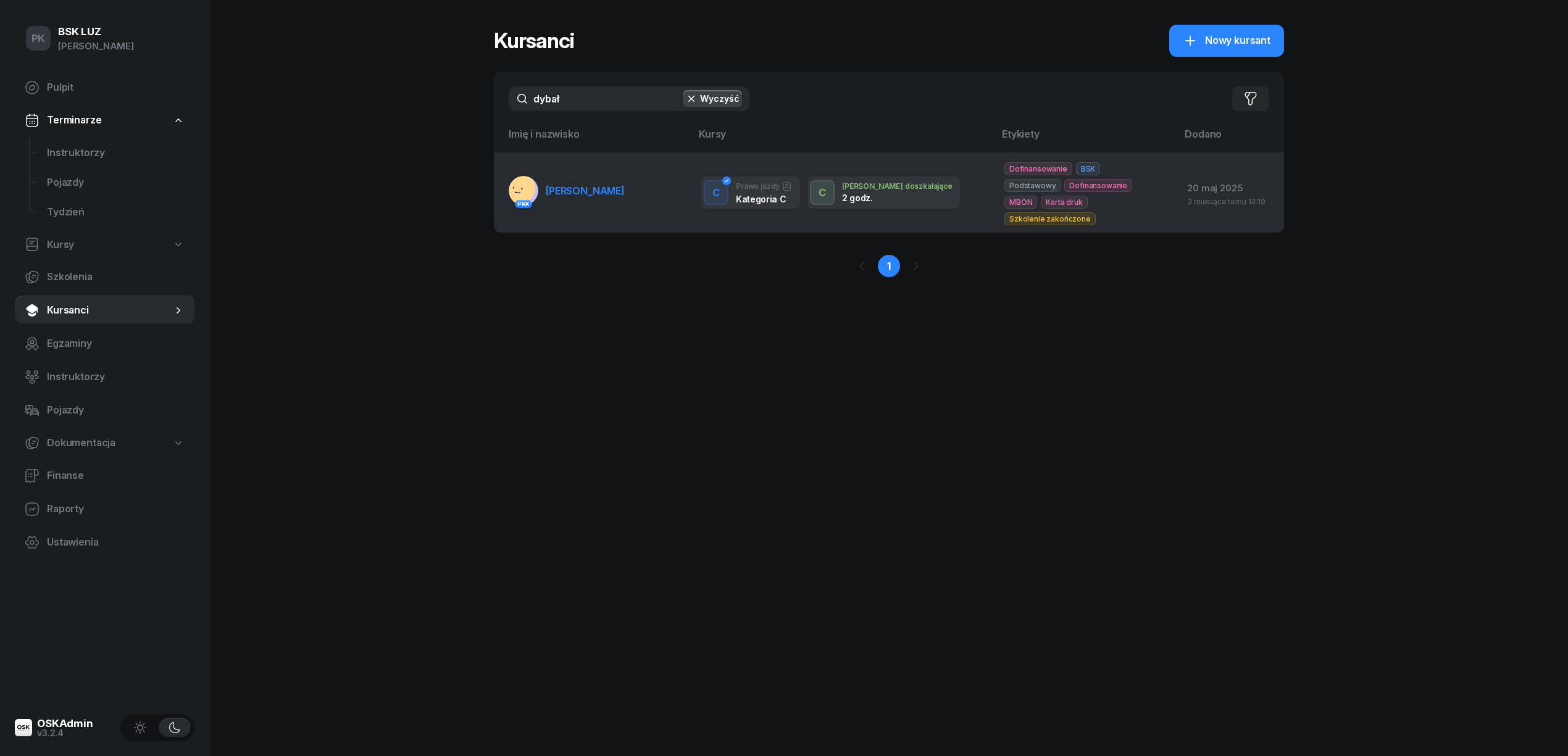
type input "dybał"
click at [608, 195] on span "[PERSON_NAME]" at bounding box center [585, 190] width 79 height 12
